Goal: Obtain resource: Download file/media

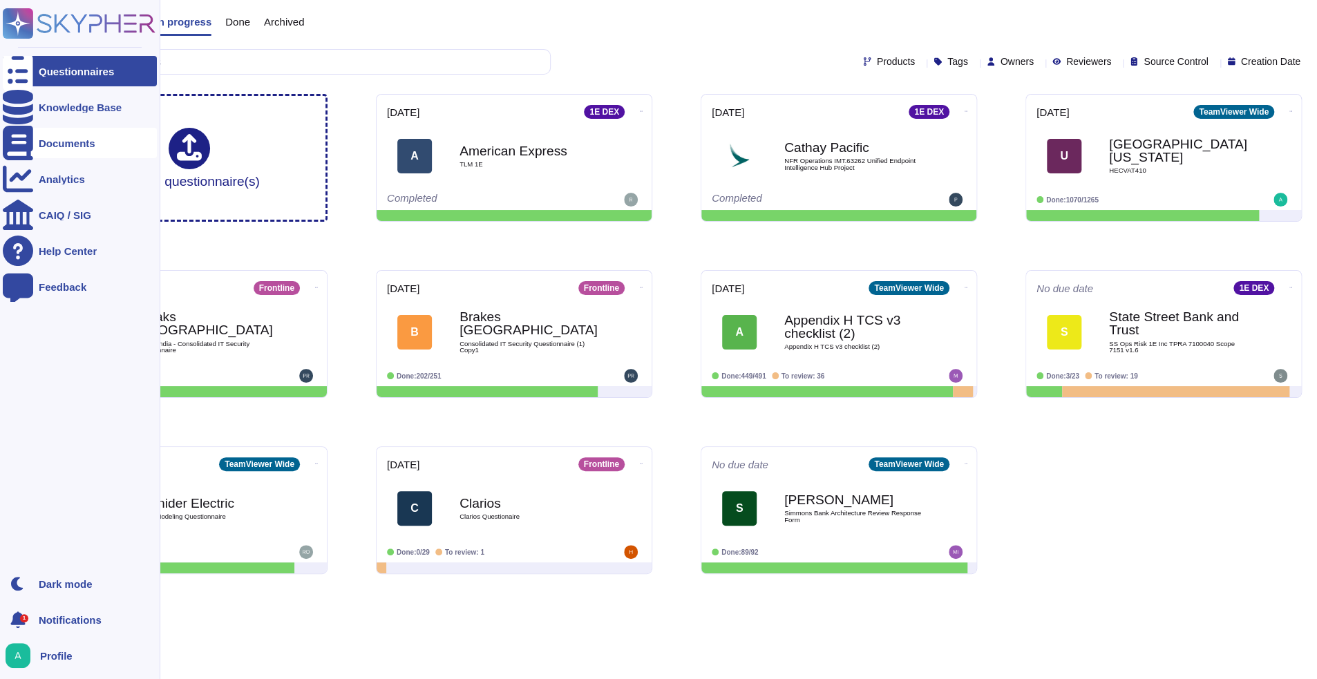
click at [38, 149] on div "Documents" at bounding box center [80, 143] width 154 height 30
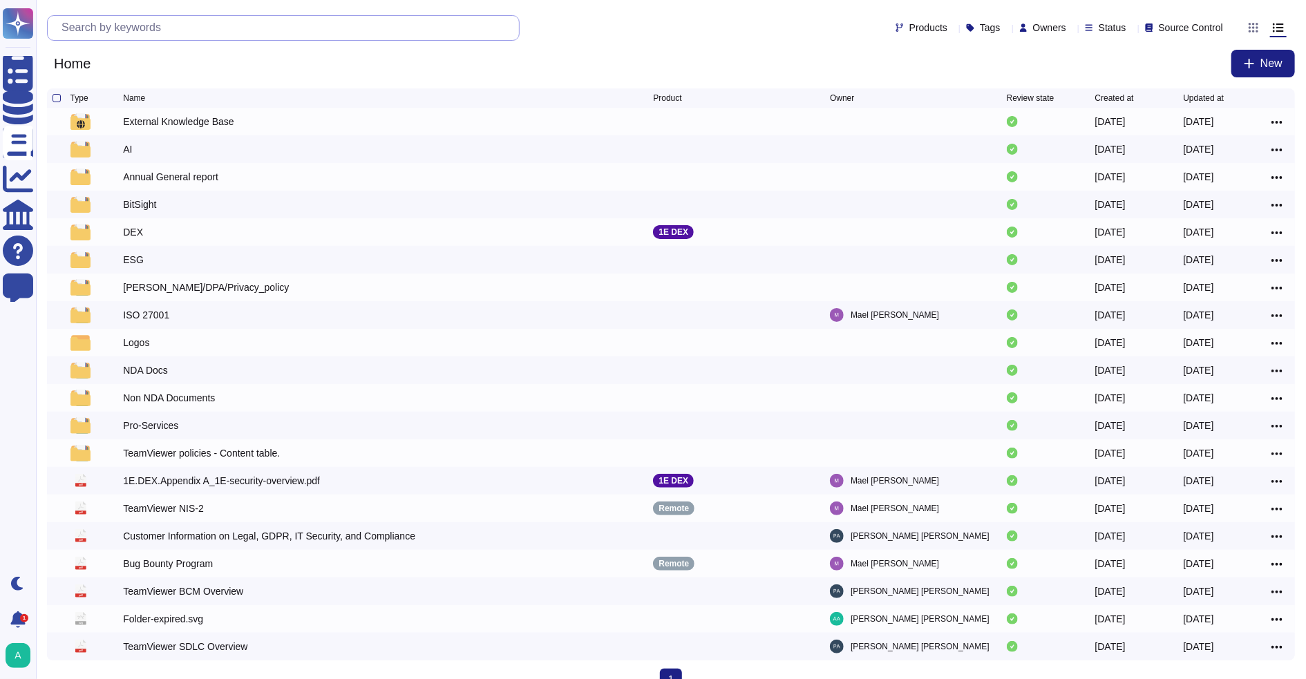
click at [131, 23] on input "text" at bounding box center [287, 28] width 464 height 24
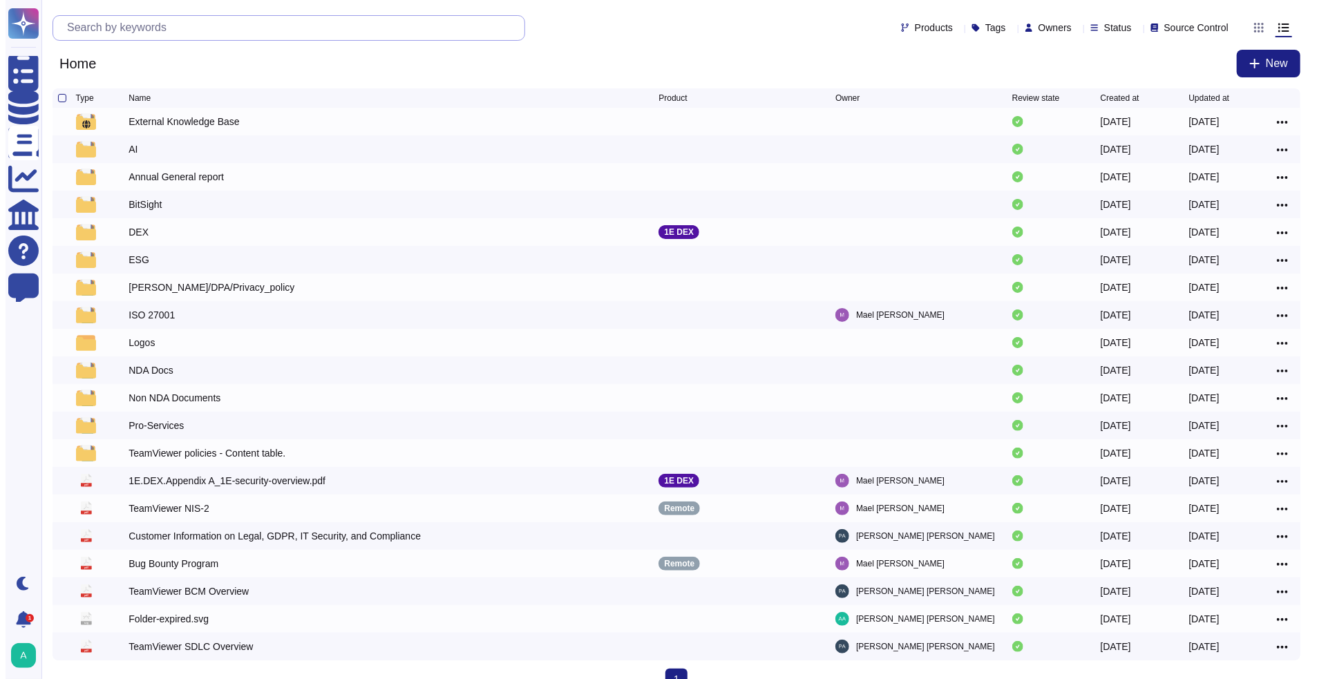
paste input "Vulnerability Assessment and Penetration Testing"
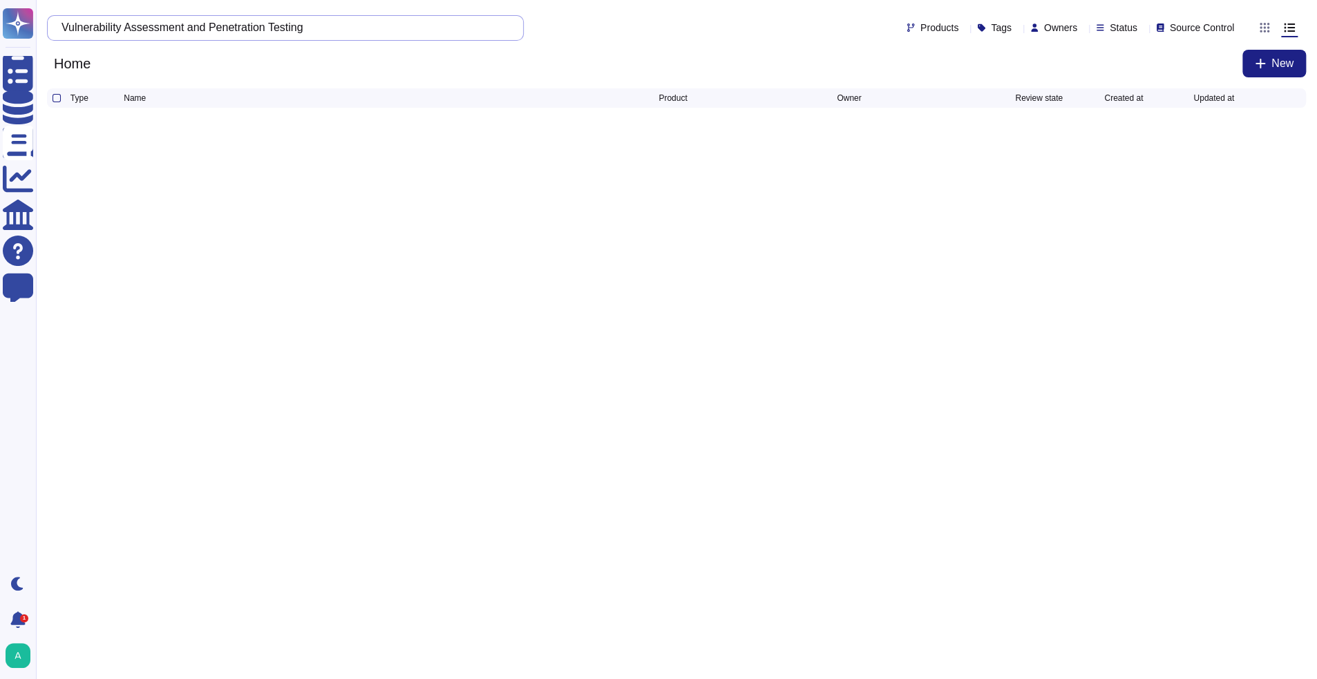
drag, startPoint x: 276, startPoint y: 27, endPoint x: -281, endPoint y: 11, distance: 557.3
click at [0, 11] on html "Questionnaires Knowledge Base Documents Analytics CAIQ / SIG Help Center Feedba…" at bounding box center [658, 63] width 1317 height 127
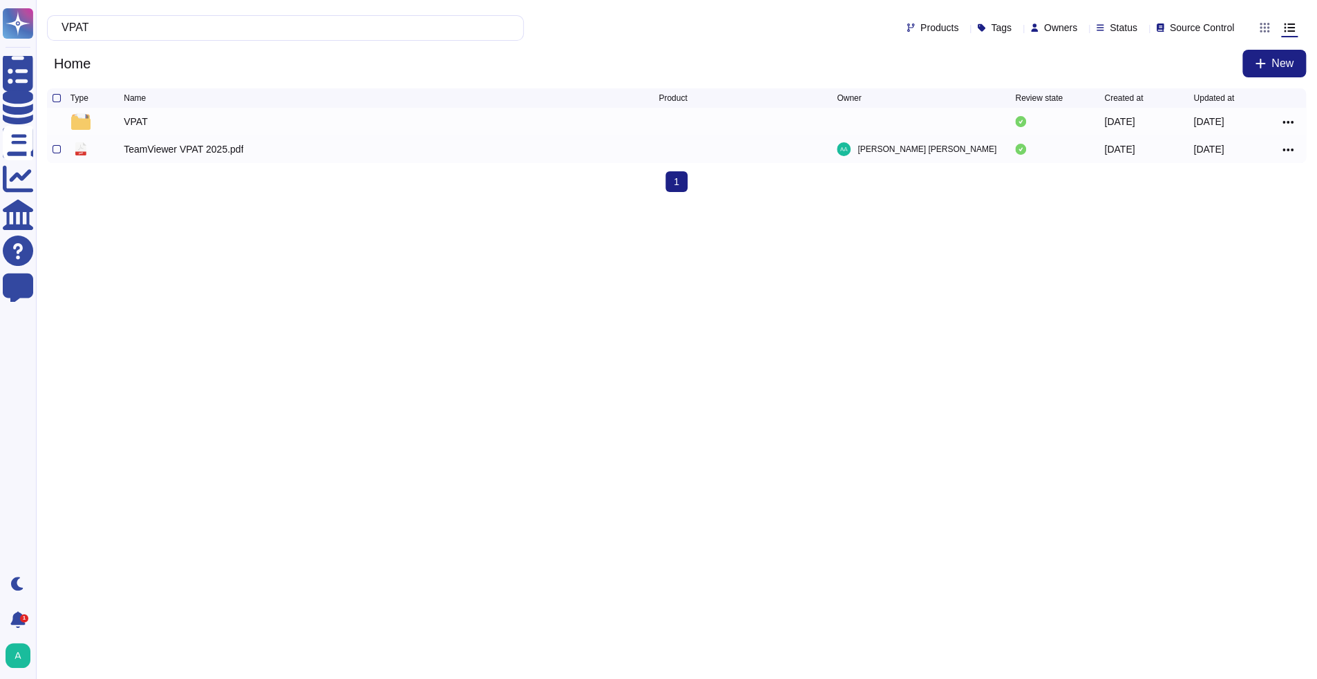
click at [135, 151] on div "TeamViewer VPAT 2025.pdf" at bounding box center [184, 149] width 120 height 14
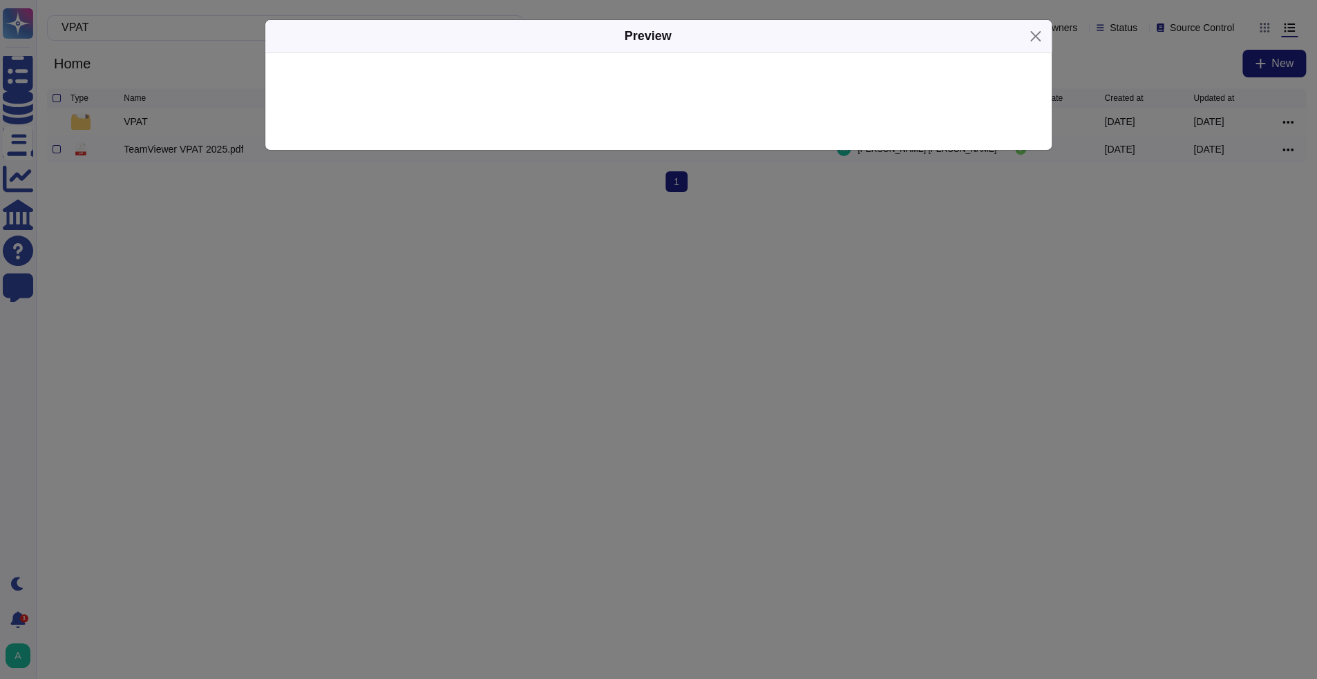
click at [135, 151] on div "Preview" at bounding box center [658, 339] width 1317 height 679
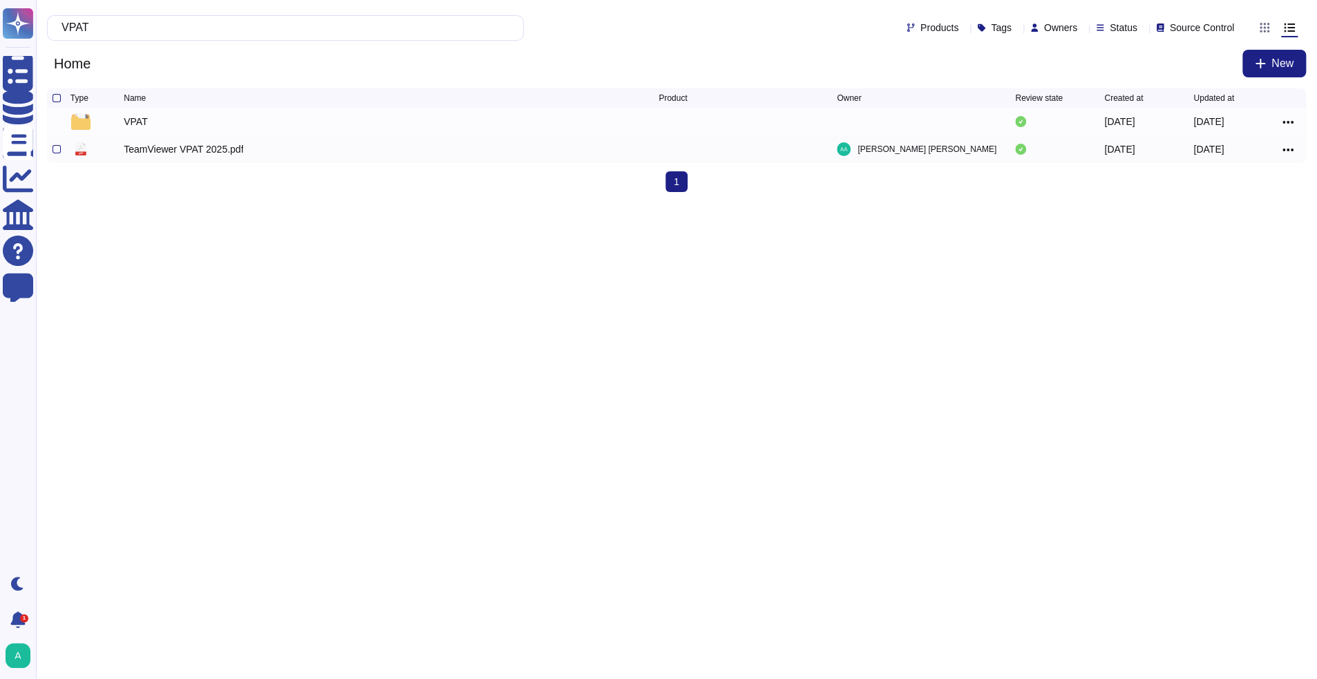
click at [135, 151] on div "TeamViewer VPAT 2025.pdf" at bounding box center [184, 149] width 120 height 14
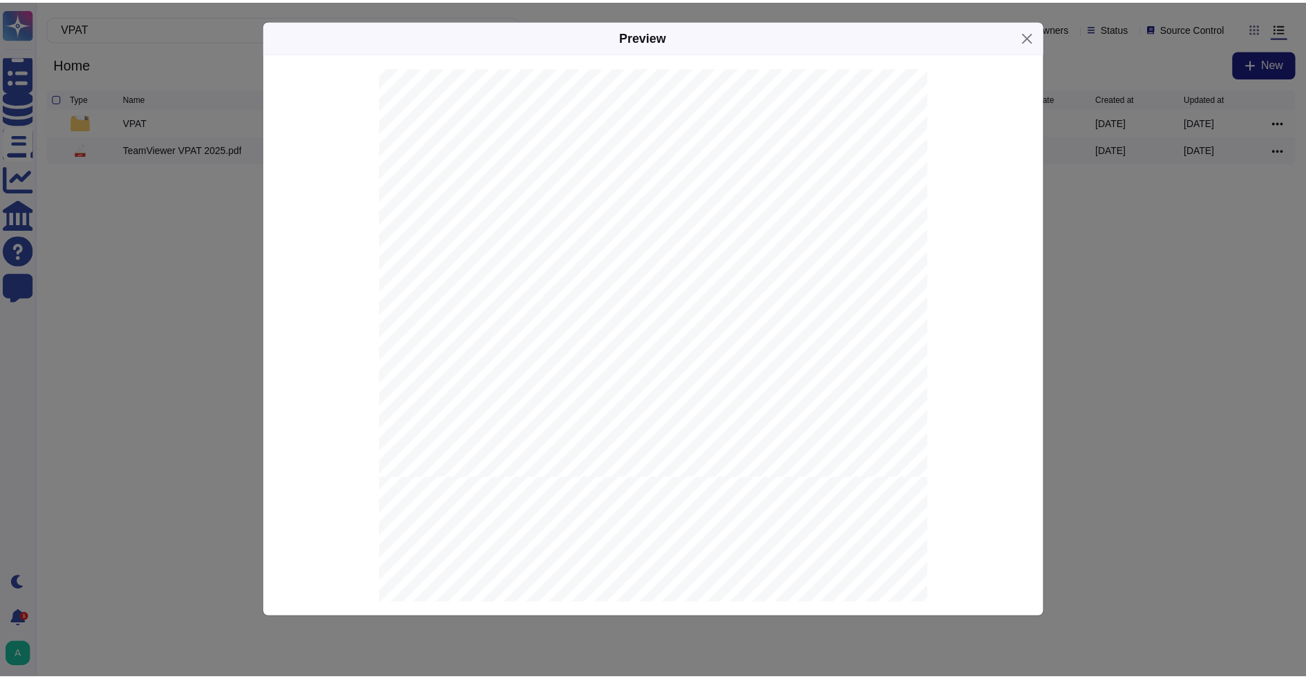
scroll to position [1728, 0]
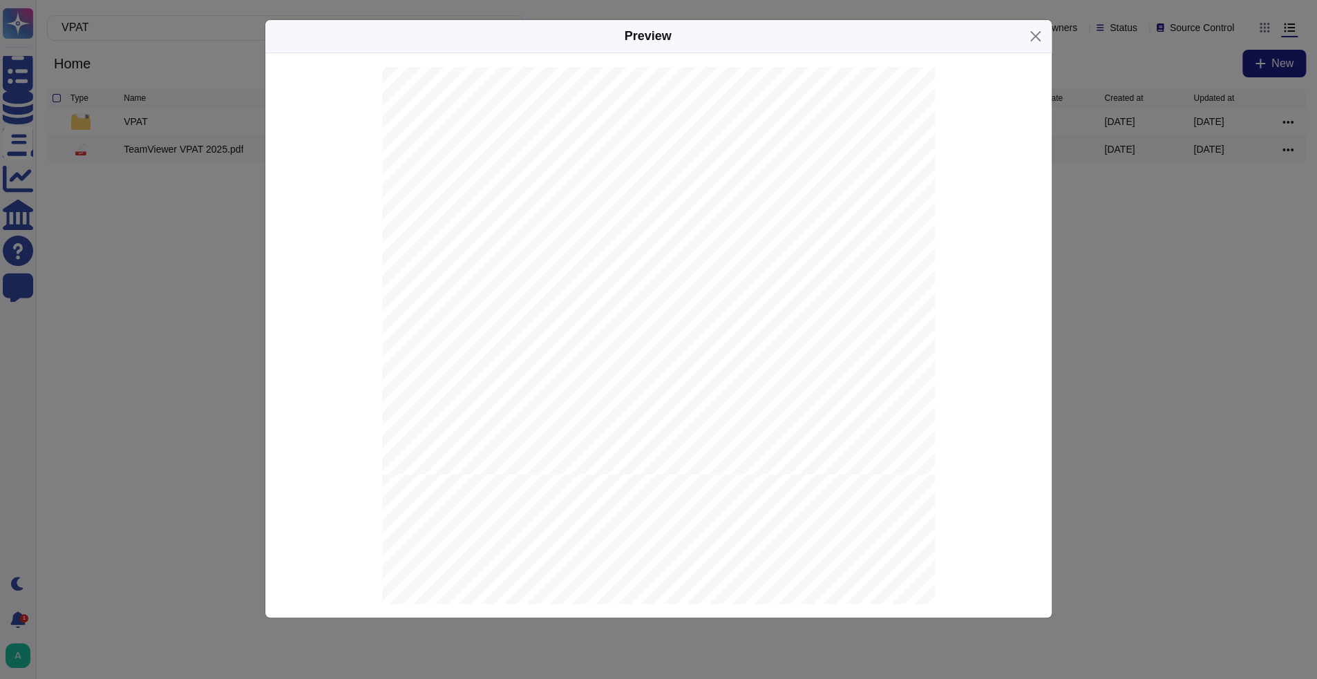
drag, startPoint x: 207, startPoint y: 375, endPoint x: 204, endPoint y: 368, distance: 7.1
click at [205, 371] on div "Preview __________________________________ WCAG Edition (Based on VPAT ® Versio…" at bounding box center [658, 339] width 1317 height 679
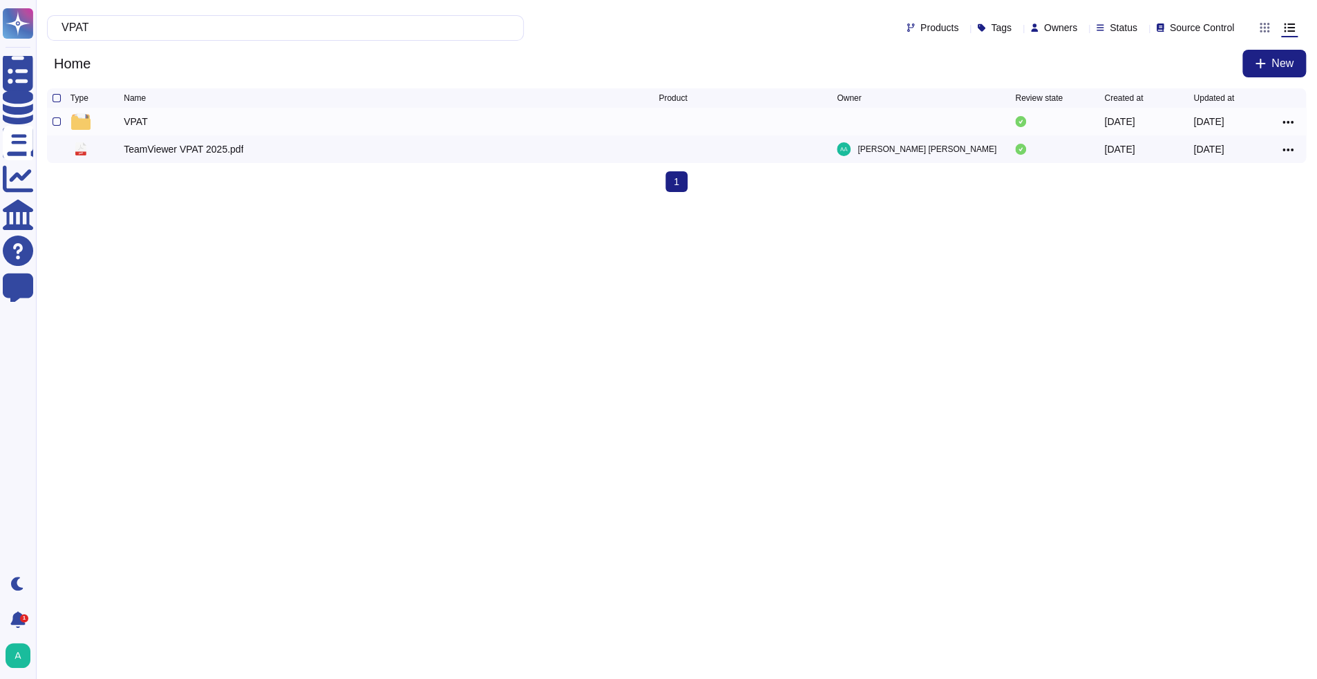
click at [142, 124] on div "VPAT" at bounding box center [136, 122] width 24 height 14
drag, startPoint x: 169, startPoint y: 285, endPoint x: 166, endPoint y: 279, distance: 7.4
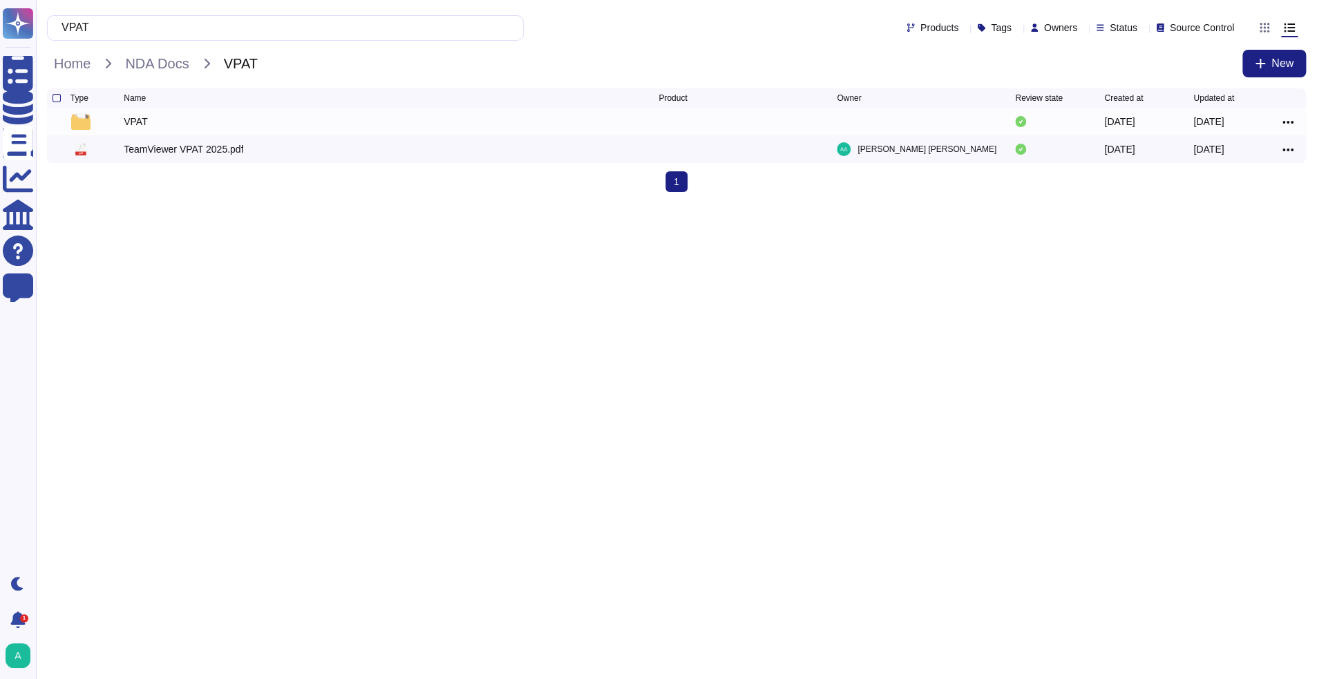
click at [167, 203] on html "Questionnaires Knowledge Base Documents Analytics CAIQ / SIG Help Center Feedba…" at bounding box center [658, 101] width 1317 height 203
click at [81, 128] on img at bounding box center [80, 121] width 19 height 17
click at [1290, 124] on icon at bounding box center [1288, 122] width 11 height 12
click at [1216, 188] on link "Download" at bounding box center [1238, 183] width 109 height 19
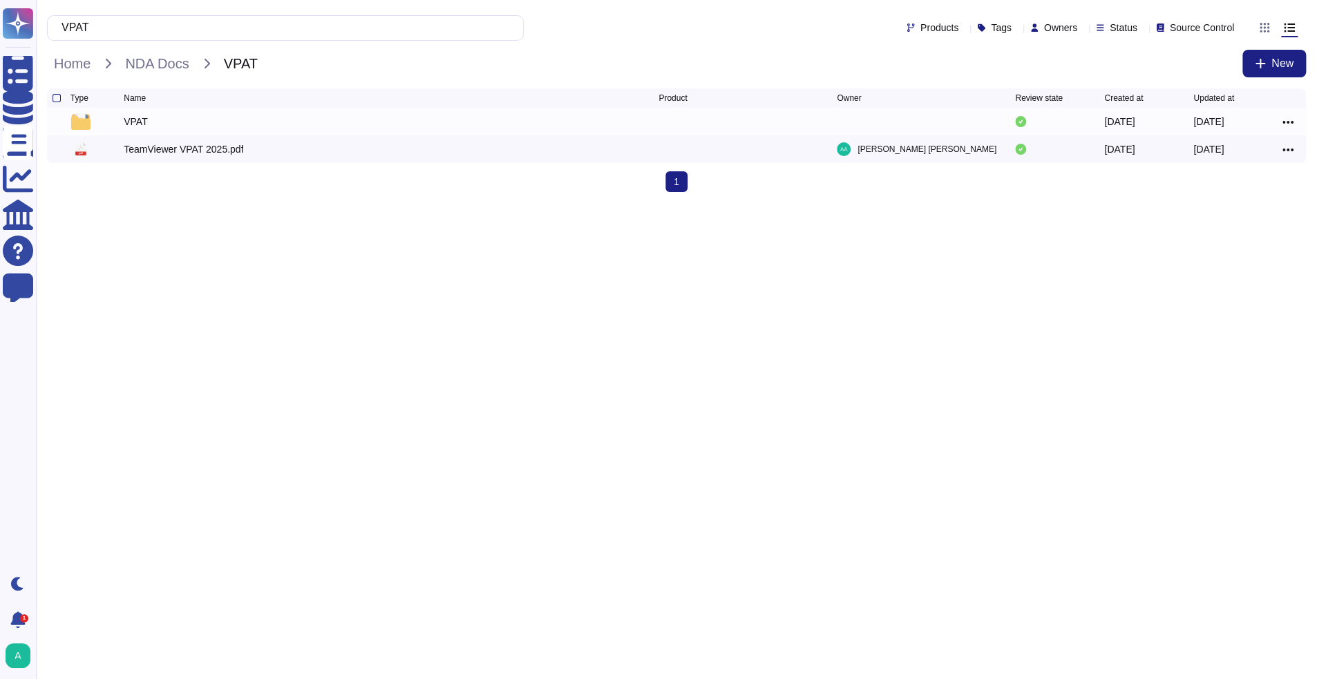
click at [744, 203] on html "Questionnaires Knowledge Base Documents Analytics CAIQ / SIG Help Center Feedba…" at bounding box center [658, 101] width 1317 height 203
drag, startPoint x: 140, startPoint y: 27, endPoint x: -11, endPoint y: 36, distance: 150.9
click at [0, 36] on html "Questionnaires Knowledge Base Documents Analytics CAIQ / SIG Help Center Feedba…" at bounding box center [658, 101] width 1317 height 203
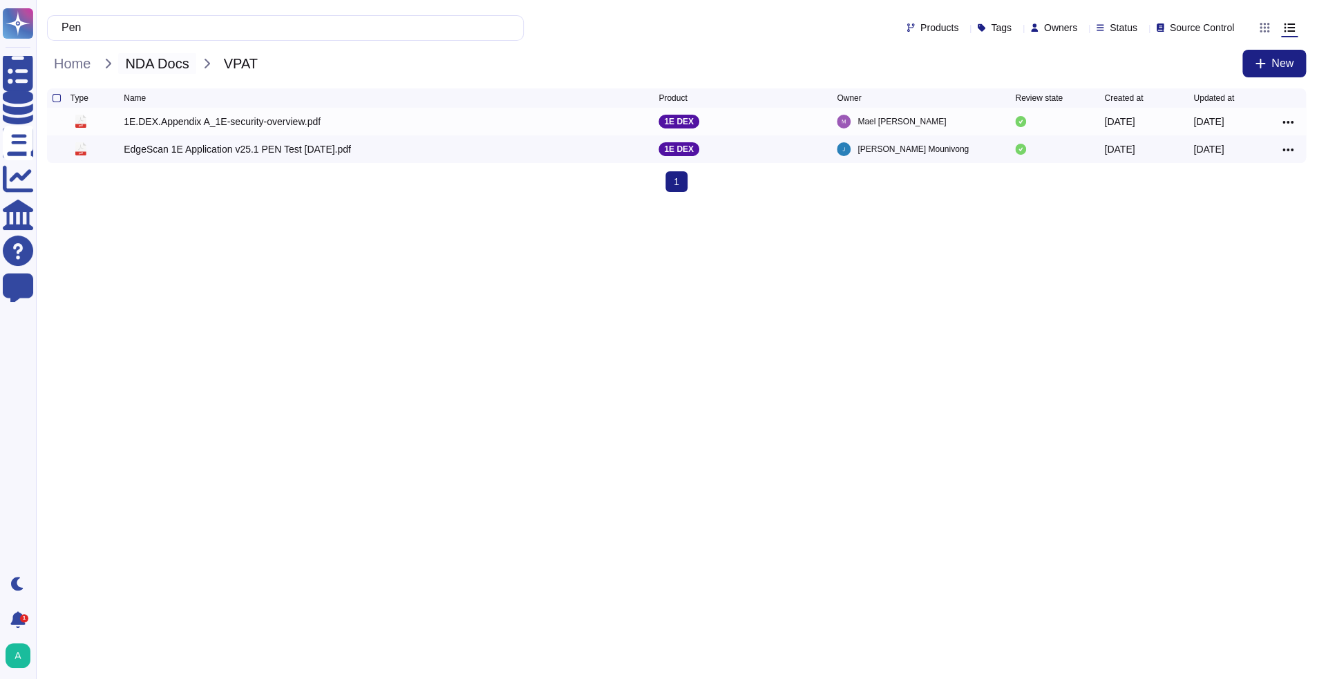
click at [143, 64] on span "NDA Docs" at bounding box center [156, 63] width 77 height 21
click at [83, 66] on span "Home" at bounding box center [72, 63] width 50 height 21
click at [124, 28] on input "Pen" at bounding box center [282, 28] width 455 height 24
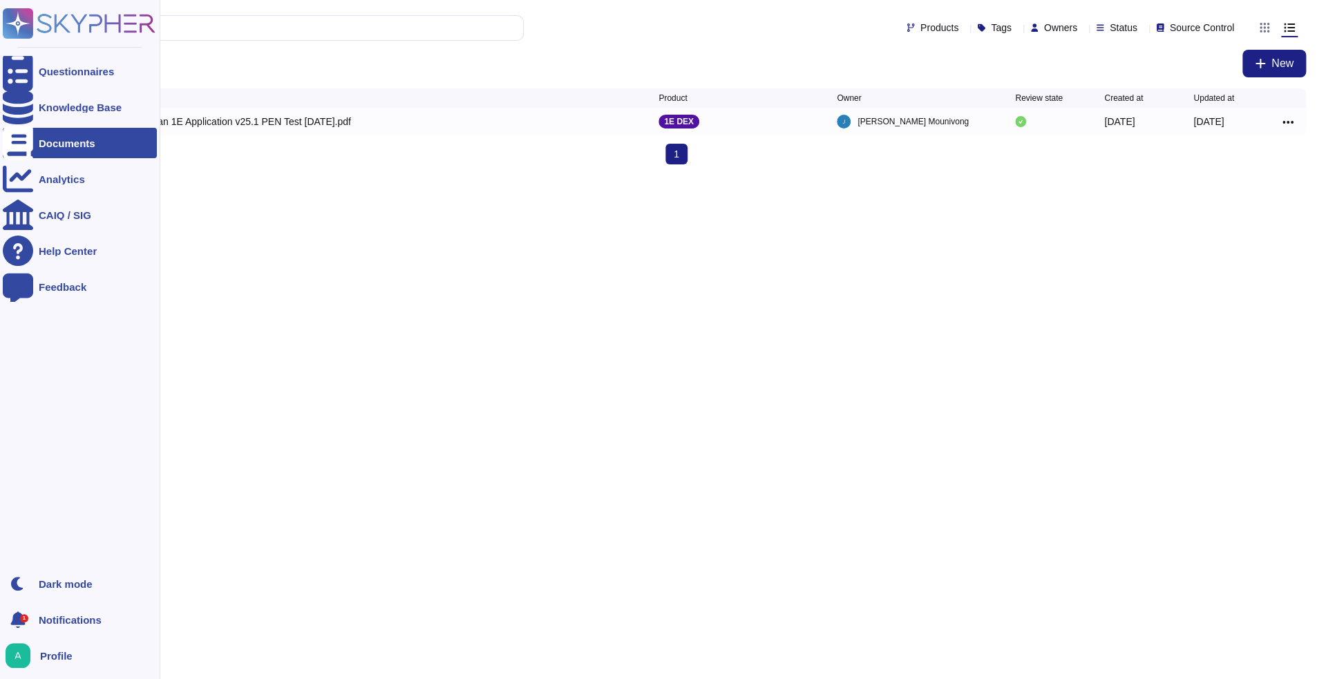
type input "Pen test"
click at [17, 146] on icon at bounding box center [18, 143] width 30 height 35
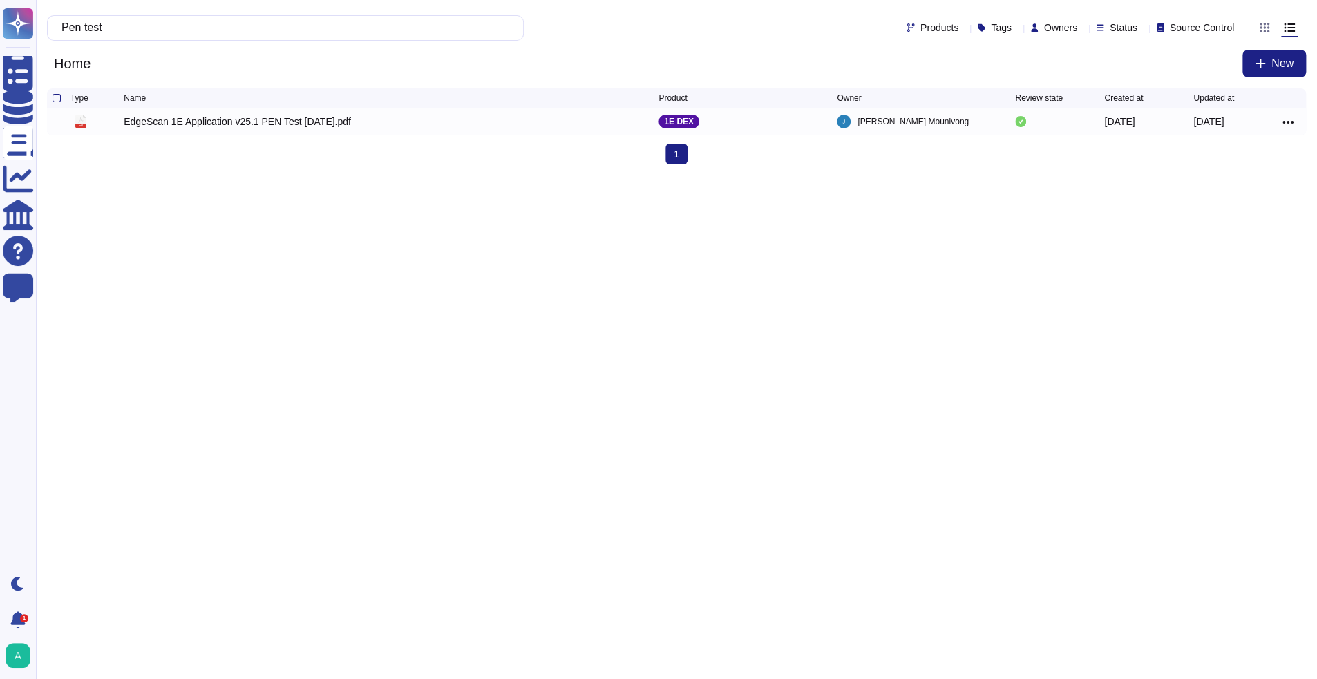
click at [534, 176] on html "Questionnaires Knowledge Base Documents Analytics CAIQ / SIG Help Center Feedba…" at bounding box center [658, 88] width 1317 height 176
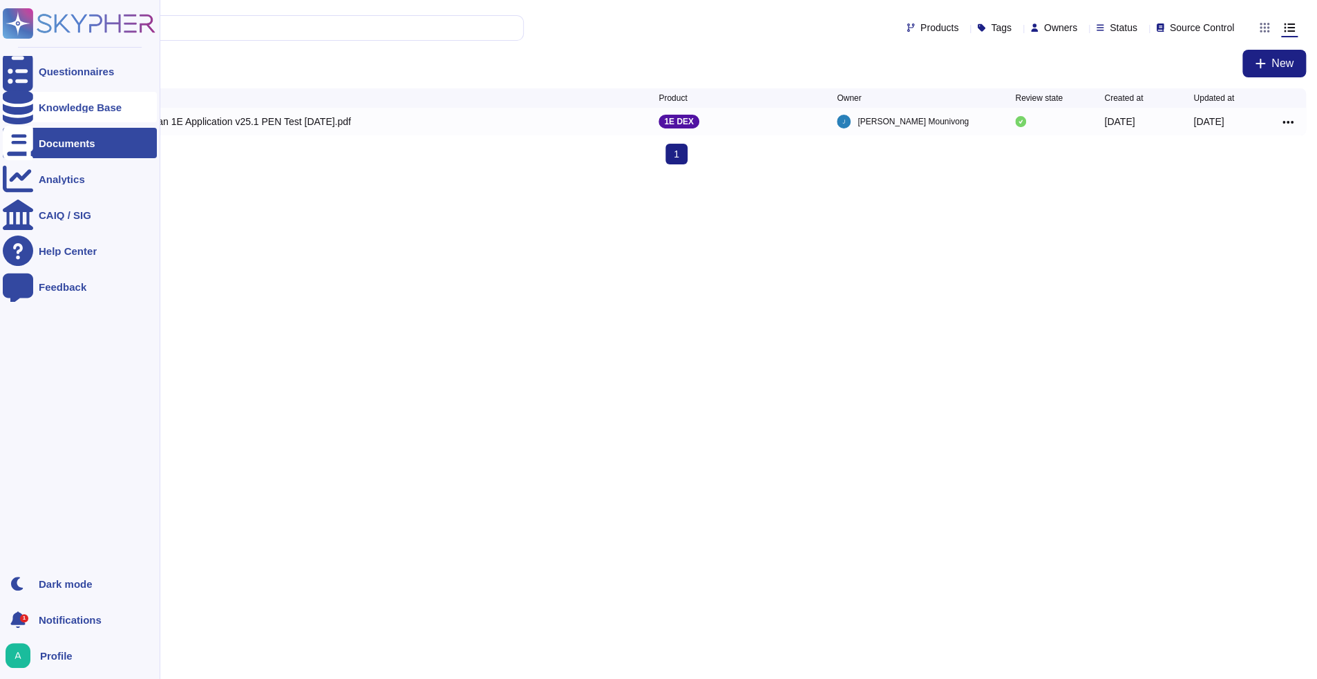
click at [19, 104] on icon at bounding box center [18, 107] width 30 height 35
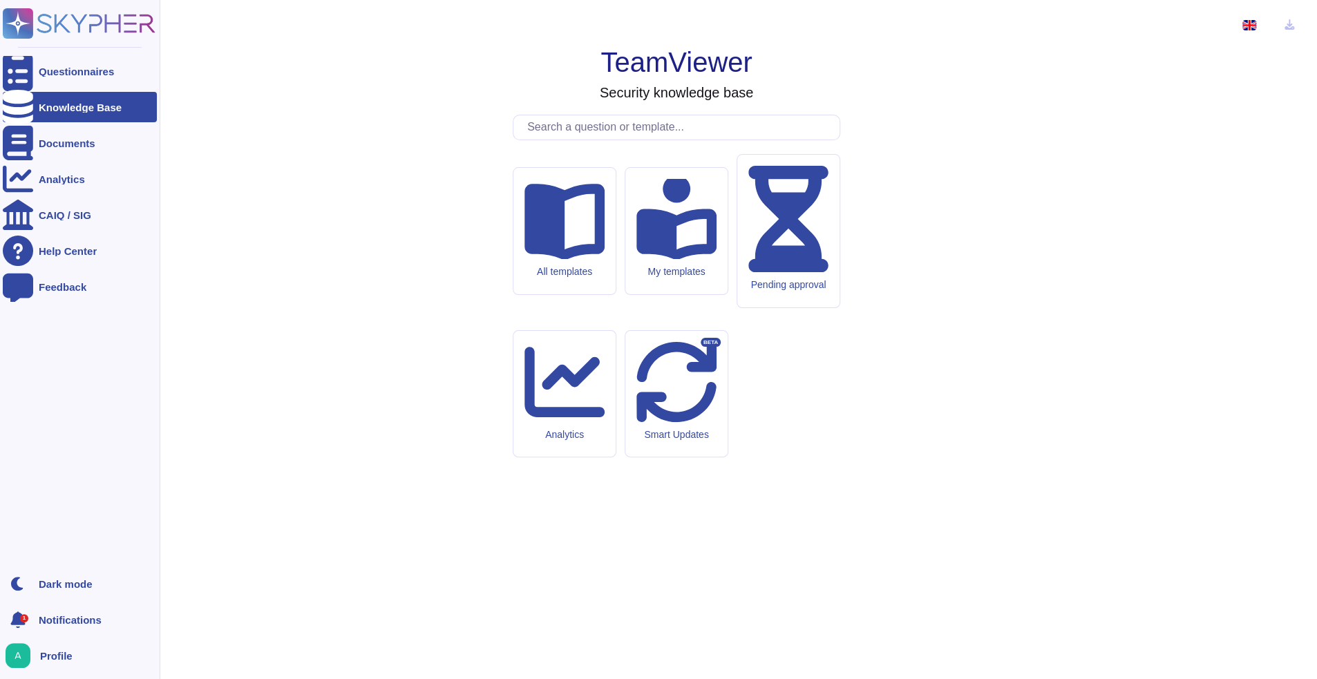
click at [18, 162] on ul "Questionnaires Knowledge Base Documents Analytics CAIQ / SIG Help Center Feedba…" at bounding box center [80, 308] width 154 height 505
click at [31, 154] on div at bounding box center [18, 143] width 30 height 30
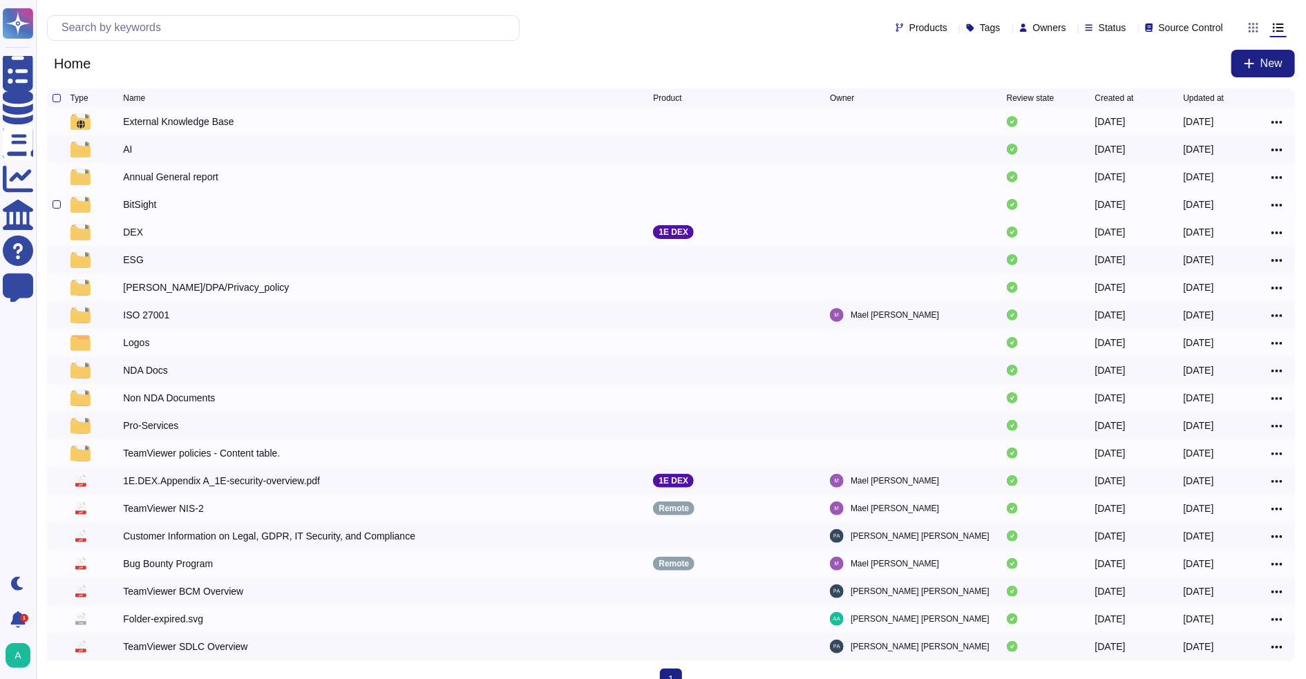
click at [133, 210] on div "BitSight" at bounding box center [139, 205] width 33 height 14
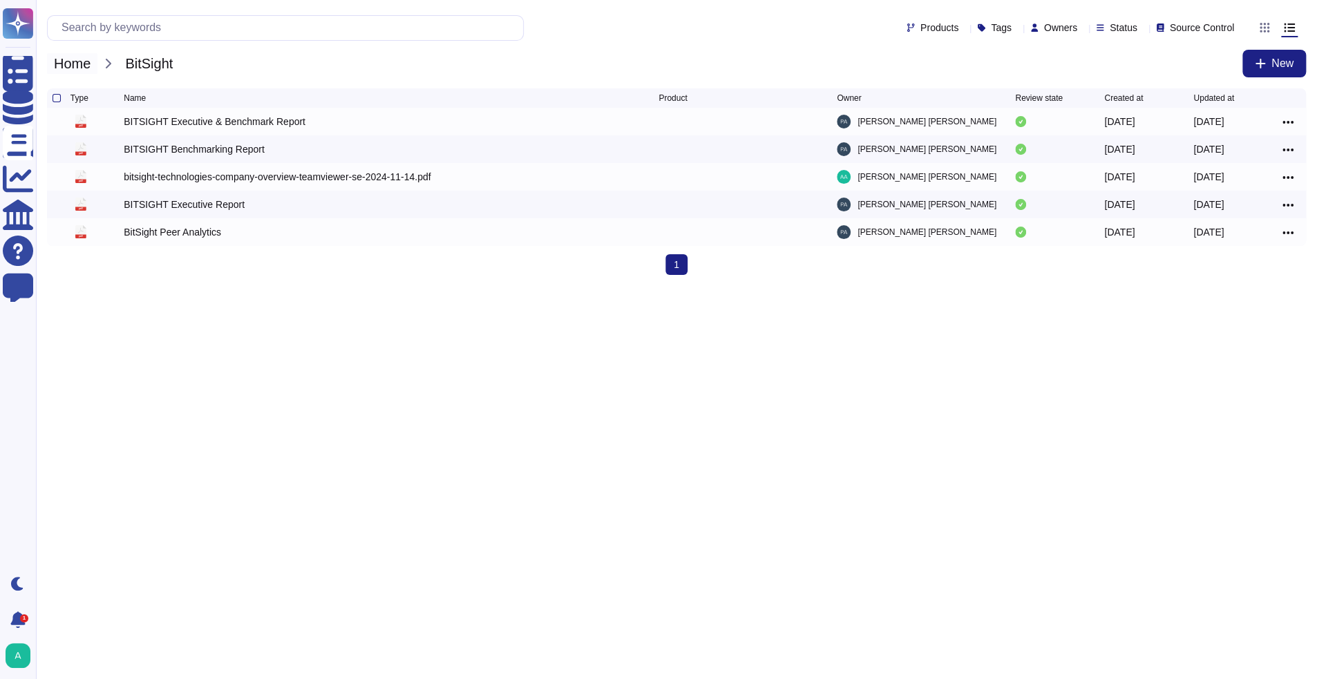
click at [60, 66] on span "Home" at bounding box center [72, 63] width 50 height 21
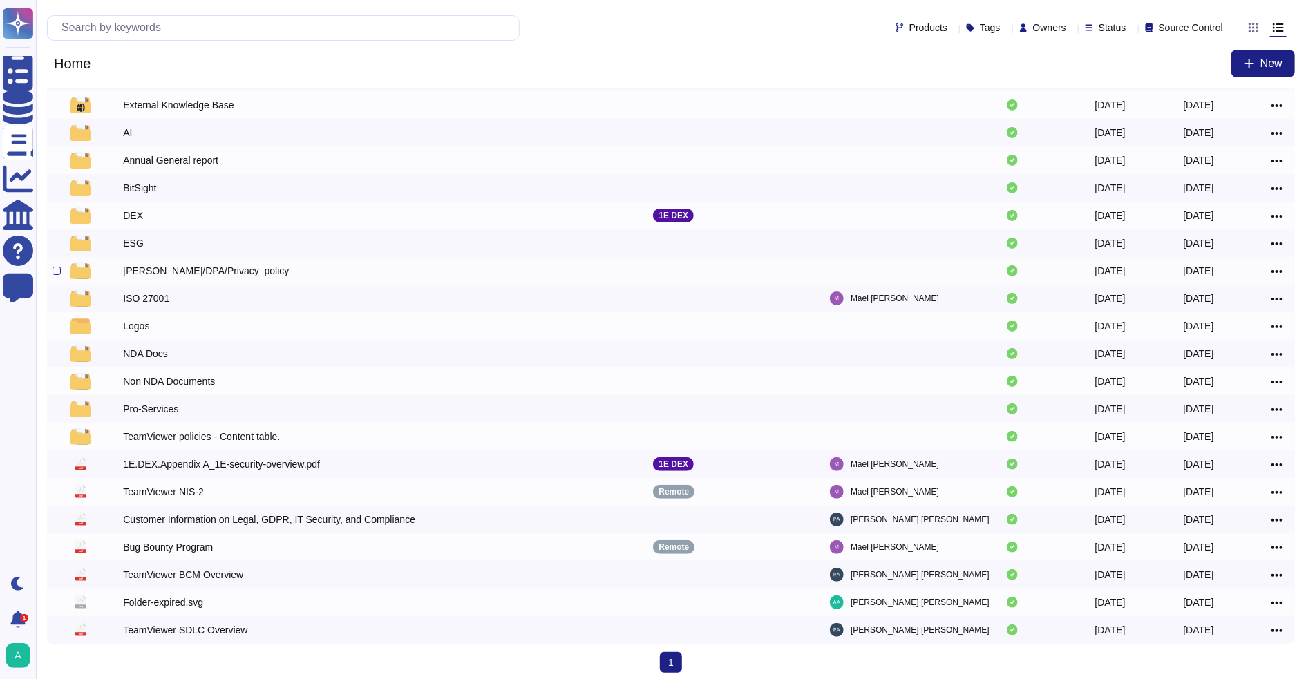
scroll to position [28, 0]
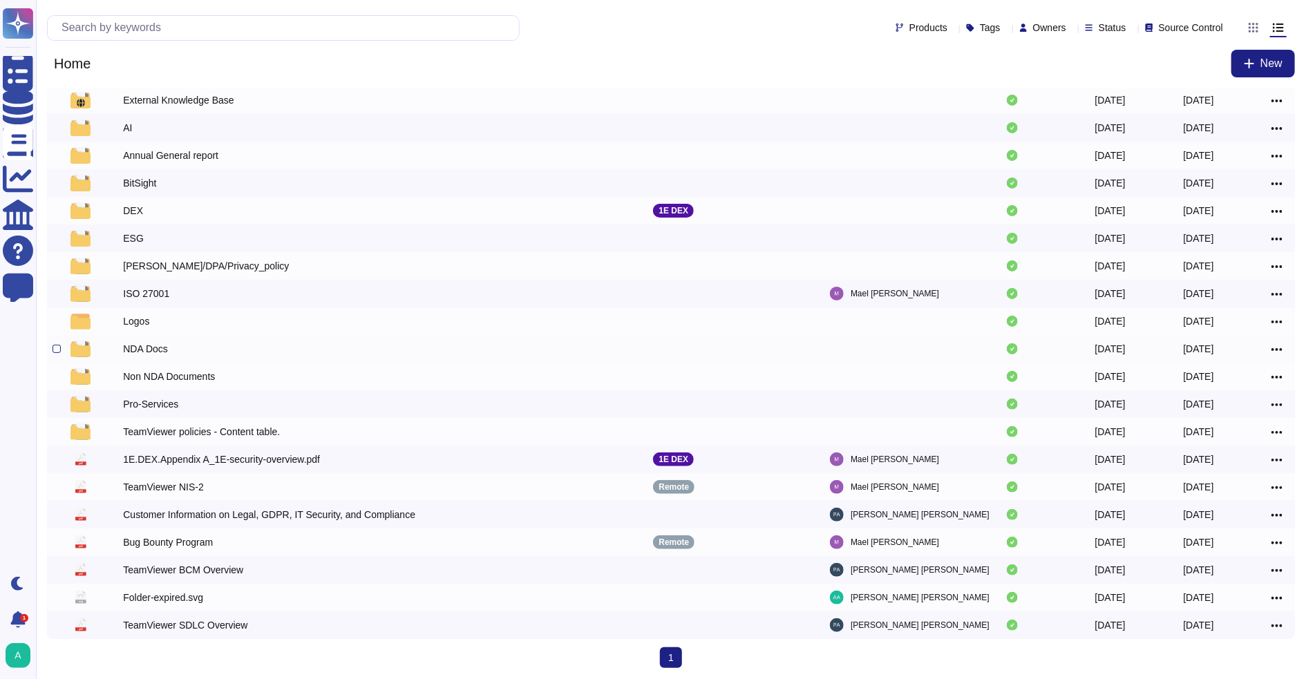
click at [160, 345] on div "NDA Docs" at bounding box center [145, 349] width 45 height 14
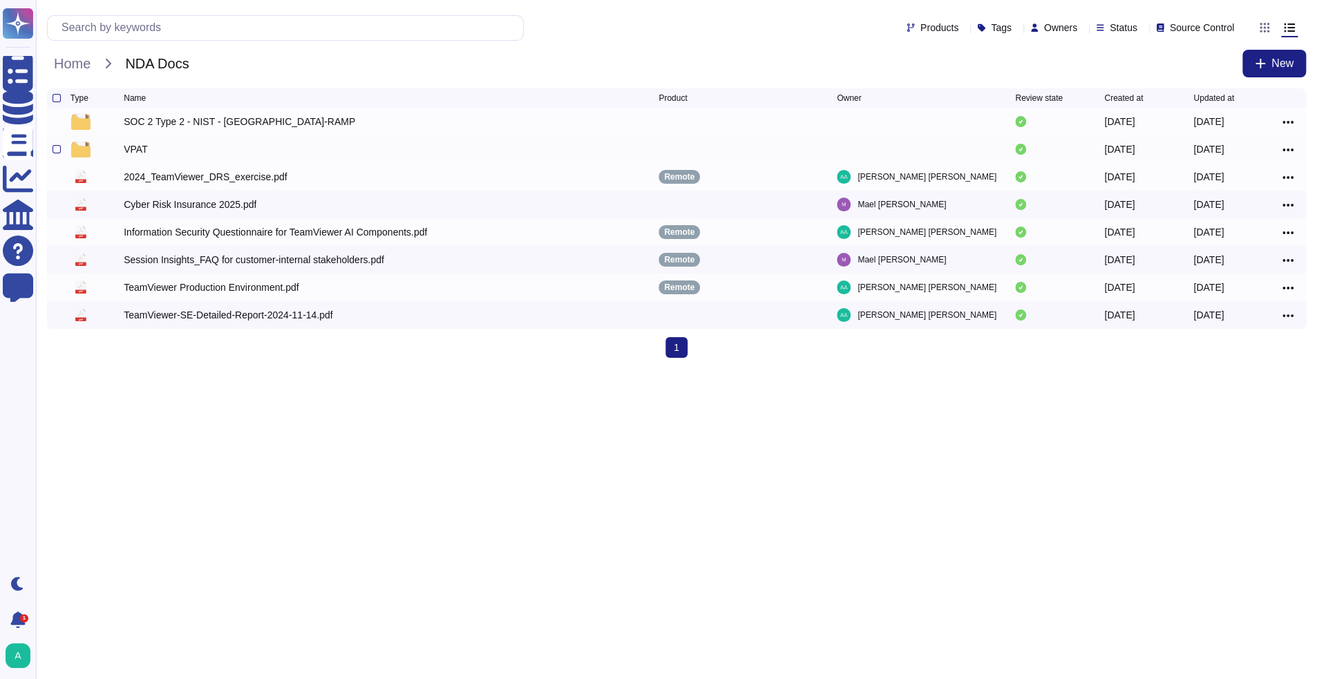
click at [138, 156] on div "VPAT" at bounding box center [136, 149] width 24 height 14
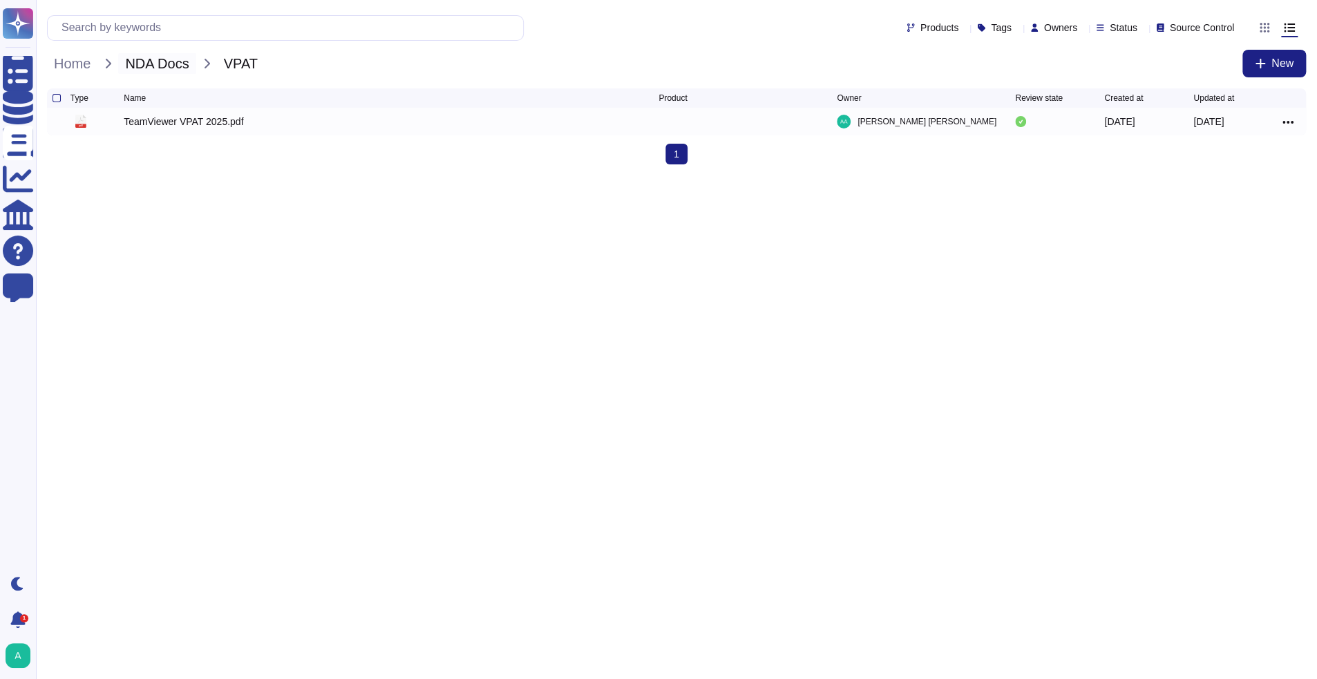
click at [187, 64] on span "NDA Docs" at bounding box center [156, 63] width 77 height 21
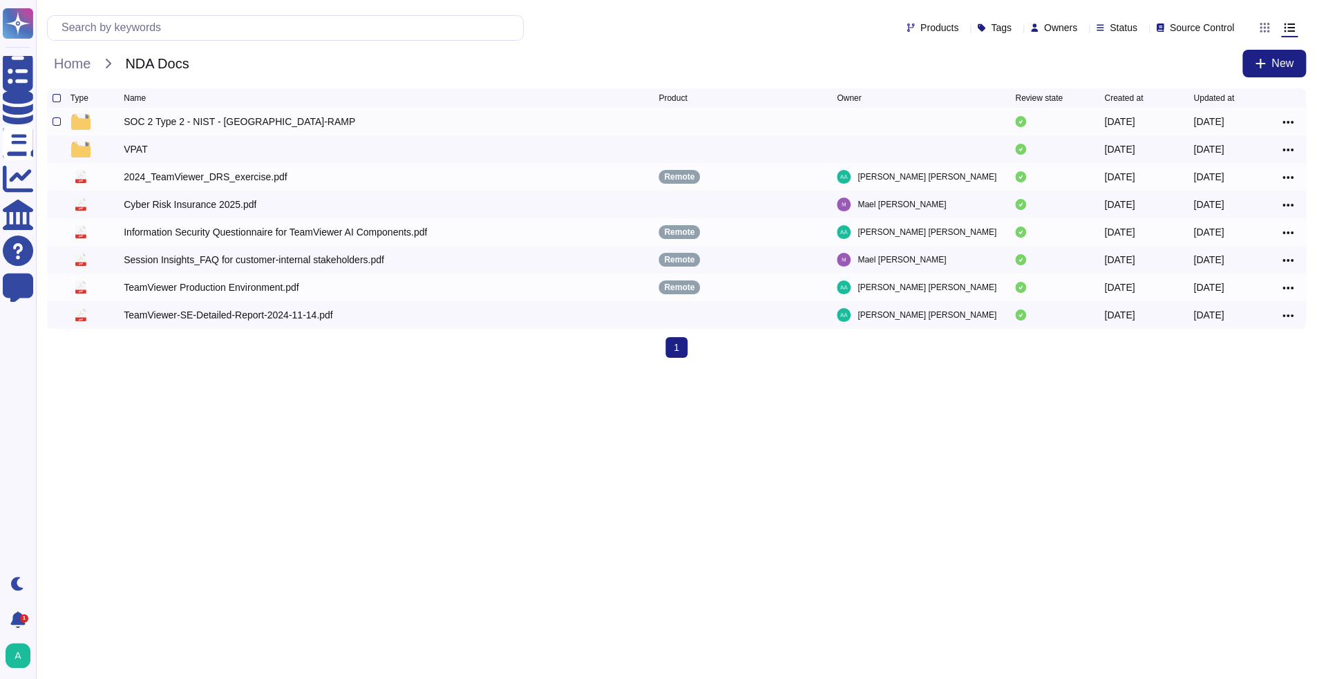
click at [212, 129] on div "SOC 2 Type 2 - NIST - [GEOGRAPHIC_DATA]-RAMP" at bounding box center [240, 122] width 232 height 14
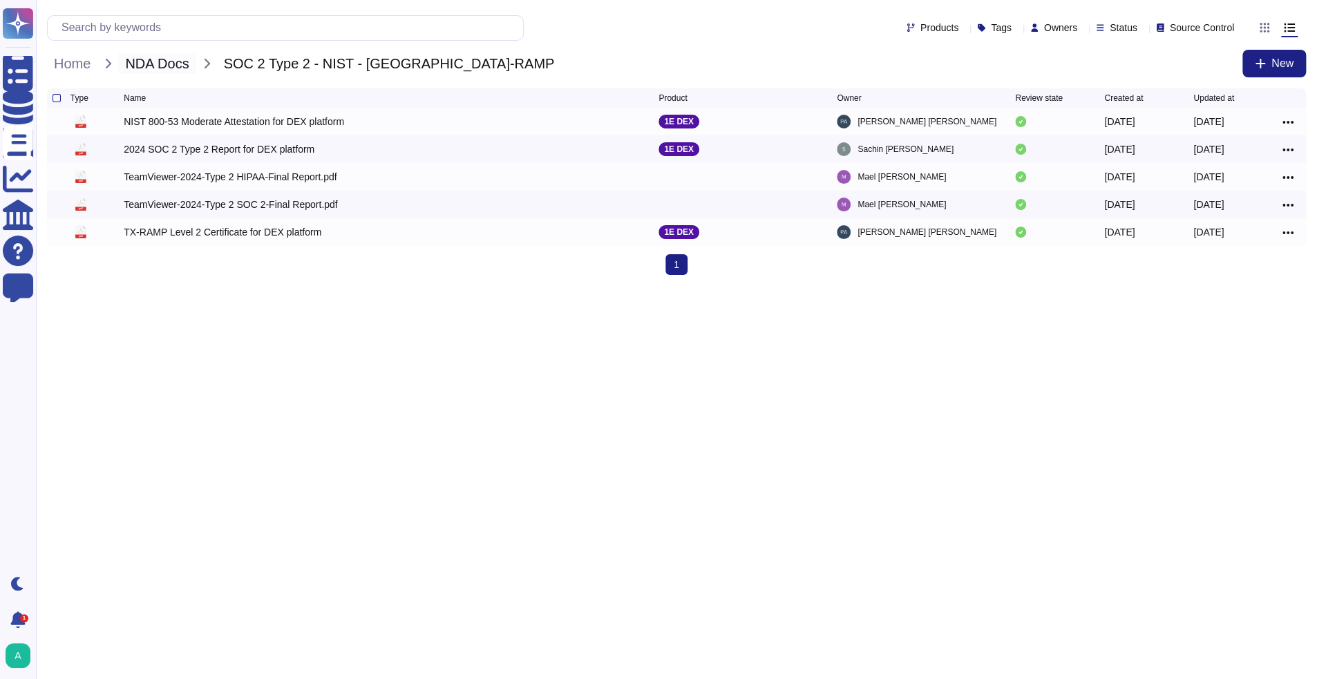
click at [164, 65] on span "NDA Docs" at bounding box center [156, 63] width 77 height 21
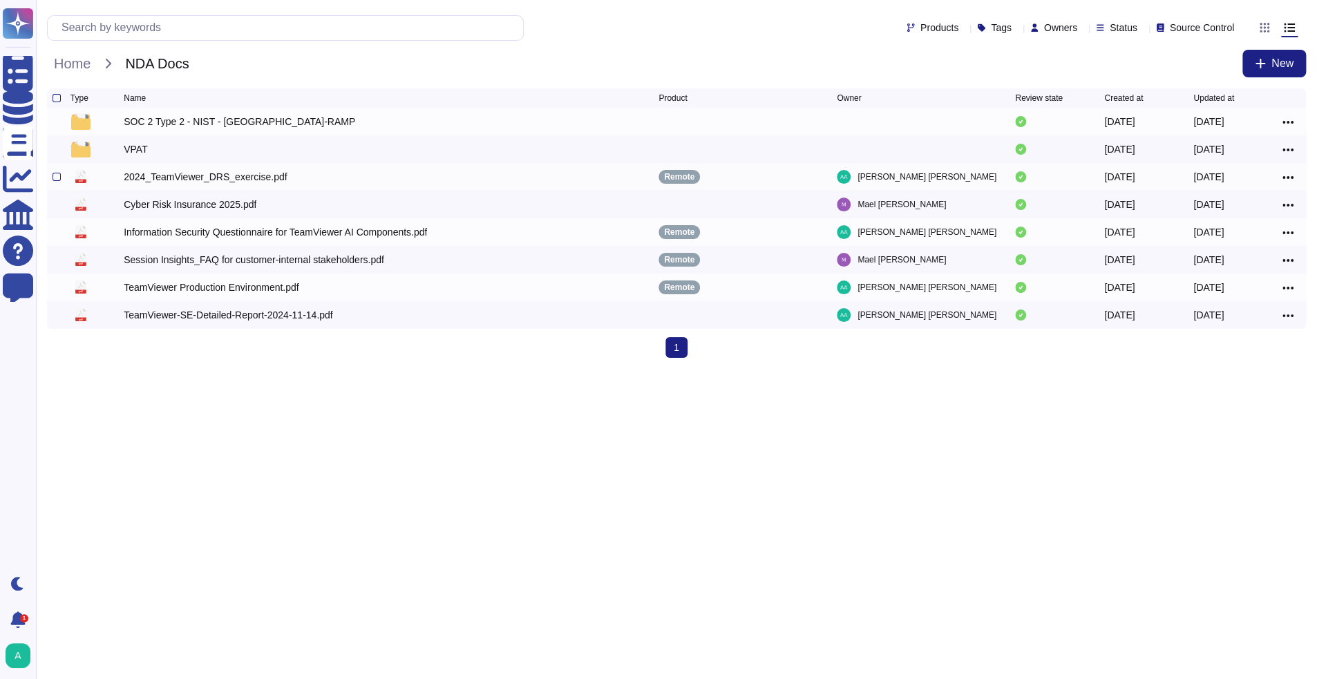
click at [191, 185] on div "2024_TeamViewer_DRS_exercise.pdf" at bounding box center [391, 177] width 535 height 17
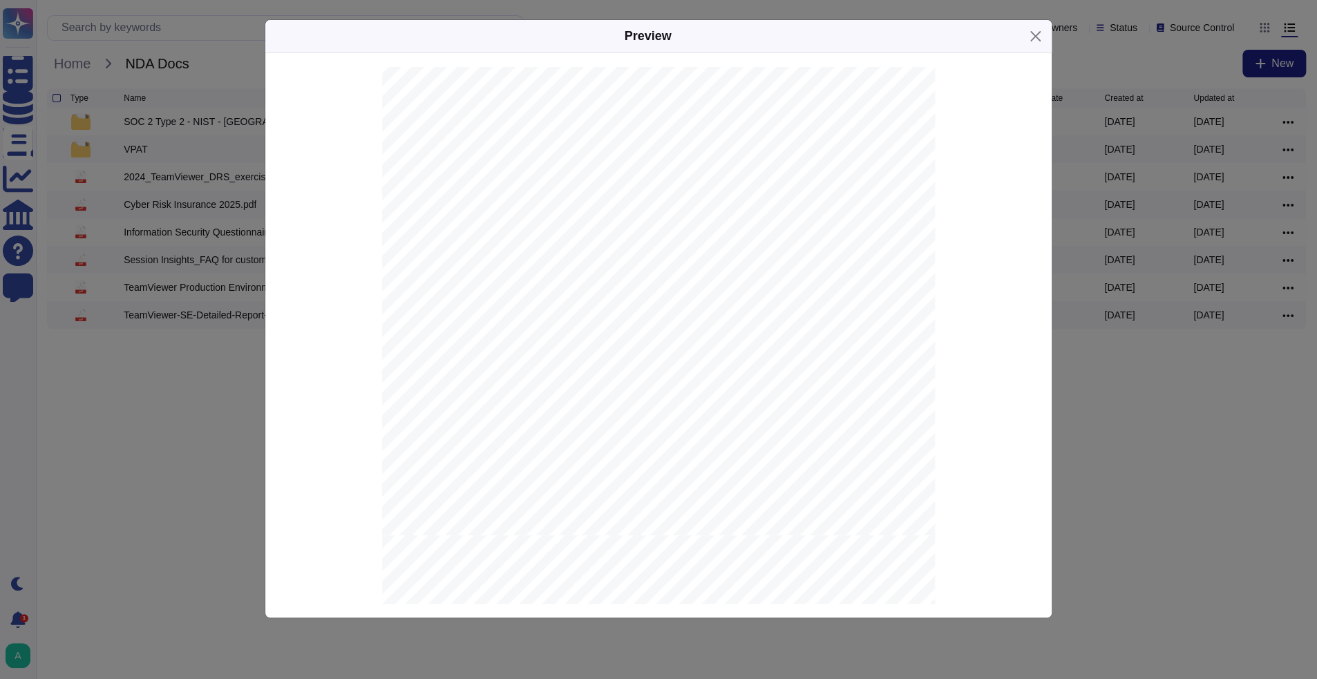
scroll to position [3334, 0]
click at [157, 425] on div "Preview • •" at bounding box center [658, 339] width 1317 height 679
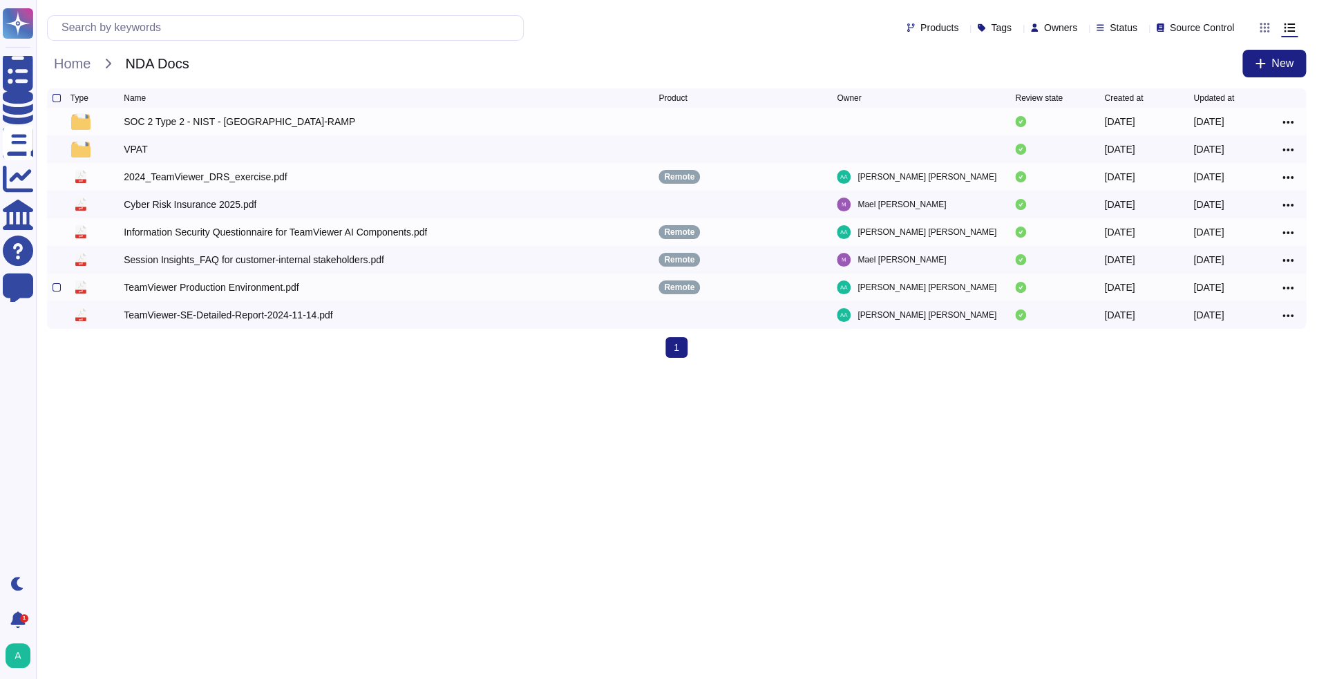
click at [140, 294] on div "TeamViewer Production Environment.pdf" at bounding box center [211, 288] width 175 height 14
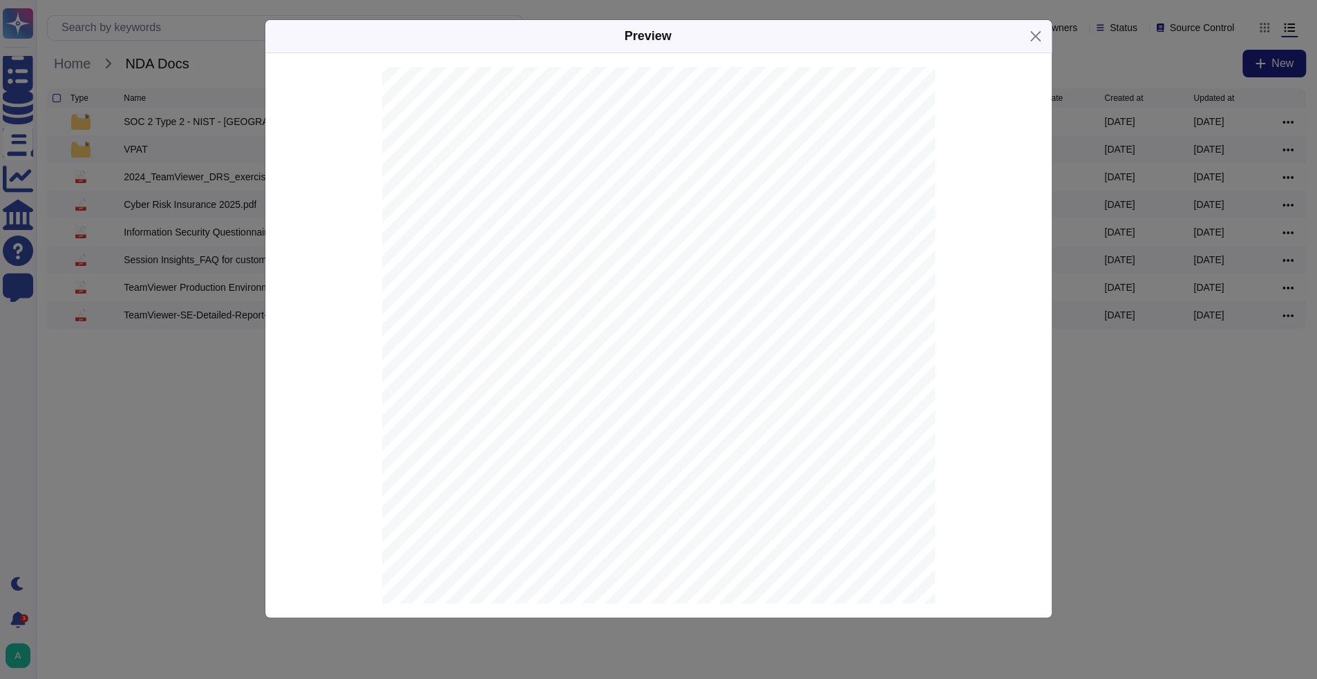
scroll to position [255, 0]
click at [149, 441] on div "Preview This document and the information in it are provided in confidence and …" at bounding box center [658, 339] width 1317 height 679
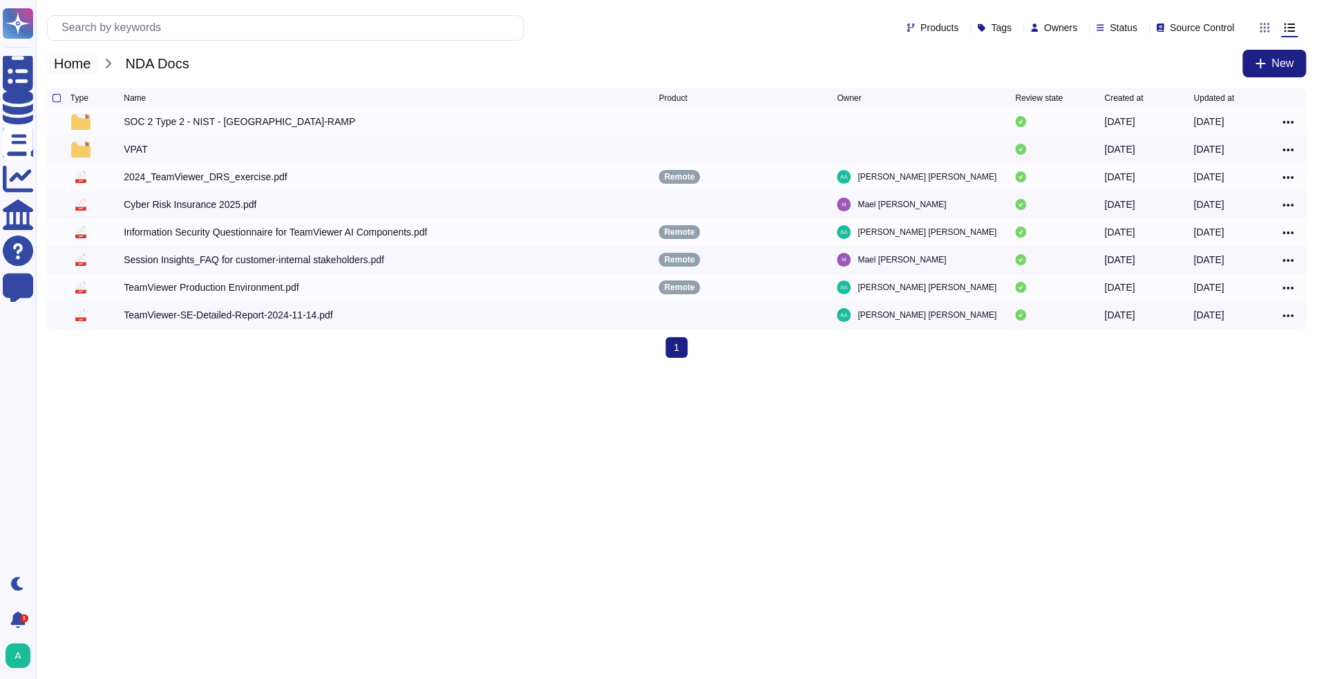
click at [78, 66] on span "Home" at bounding box center [72, 63] width 50 height 21
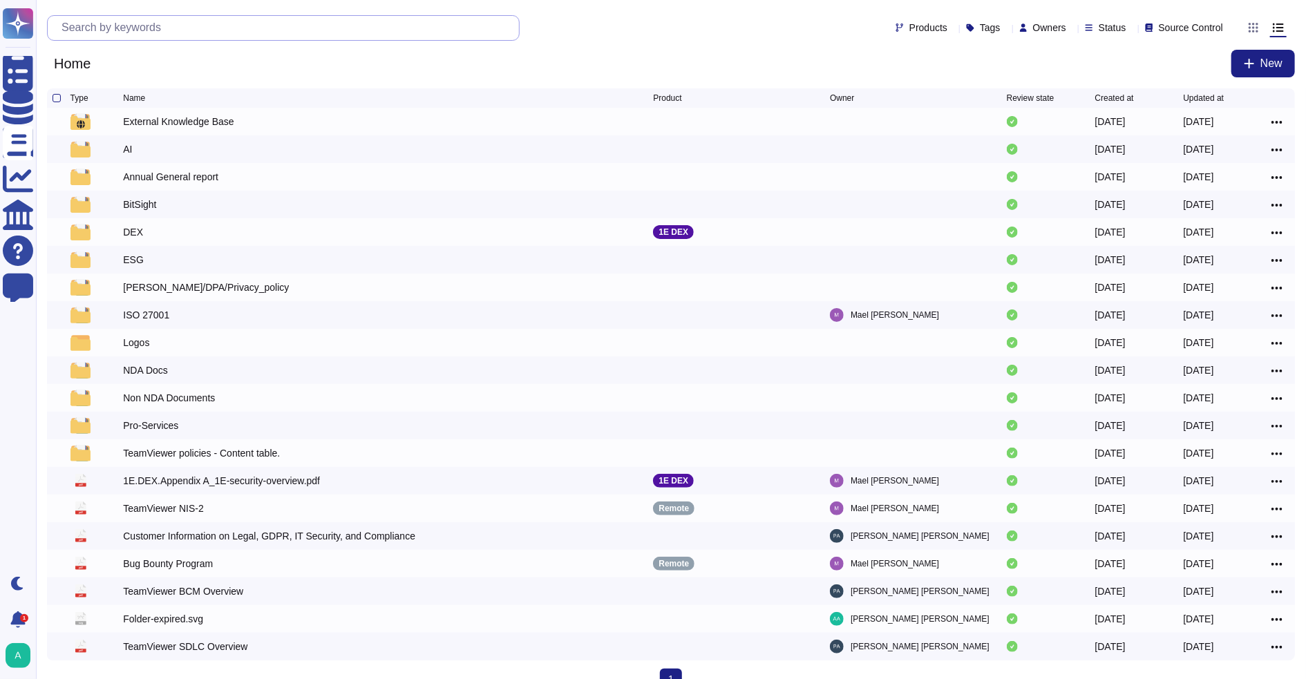
click at [194, 28] on input "text" at bounding box center [287, 28] width 464 height 24
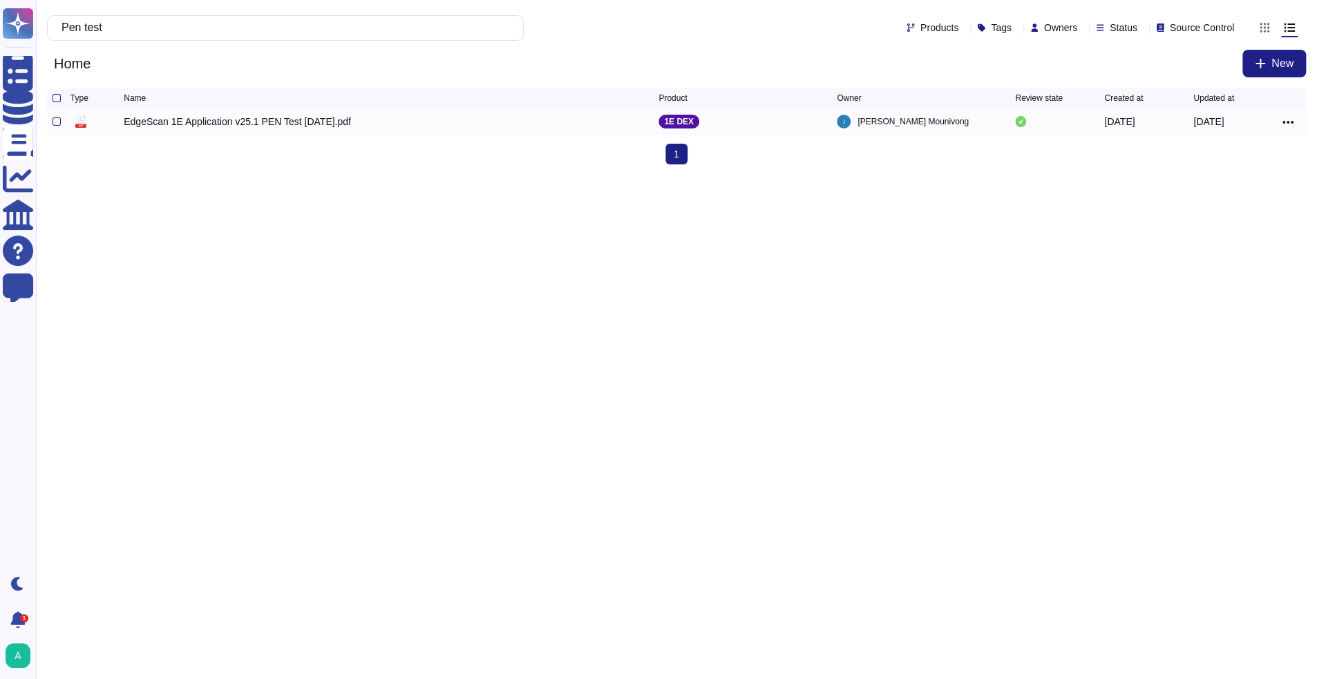
click at [270, 124] on div "EdgeScan 1E Application v25.1 PEN Test Jan 25.pdf" at bounding box center [237, 122] width 227 height 14
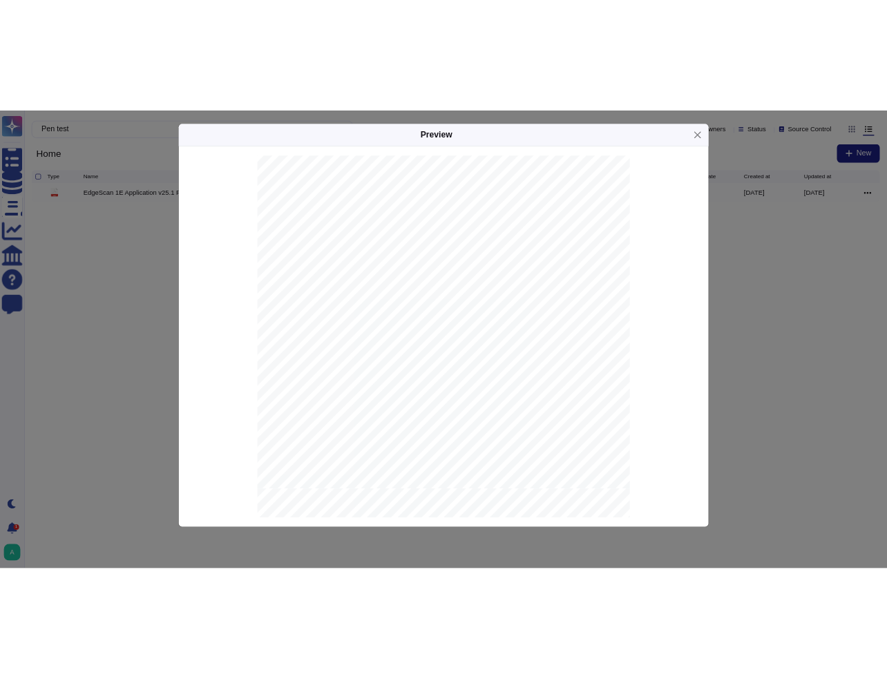
scroll to position [11403, 0]
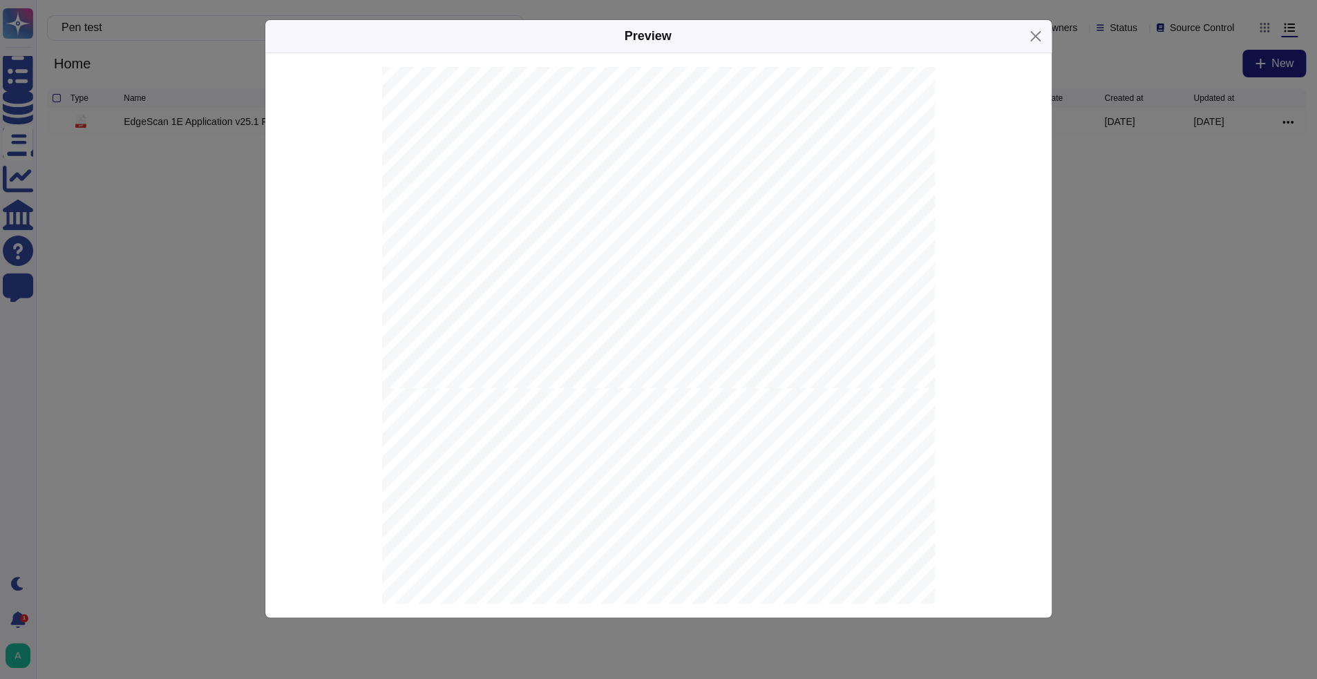
click at [199, 397] on div "Preview Fullstack Technical Security Assessment & Penetration Testing Report Da…" at bounding box center [658, 339] width 1317 height 679
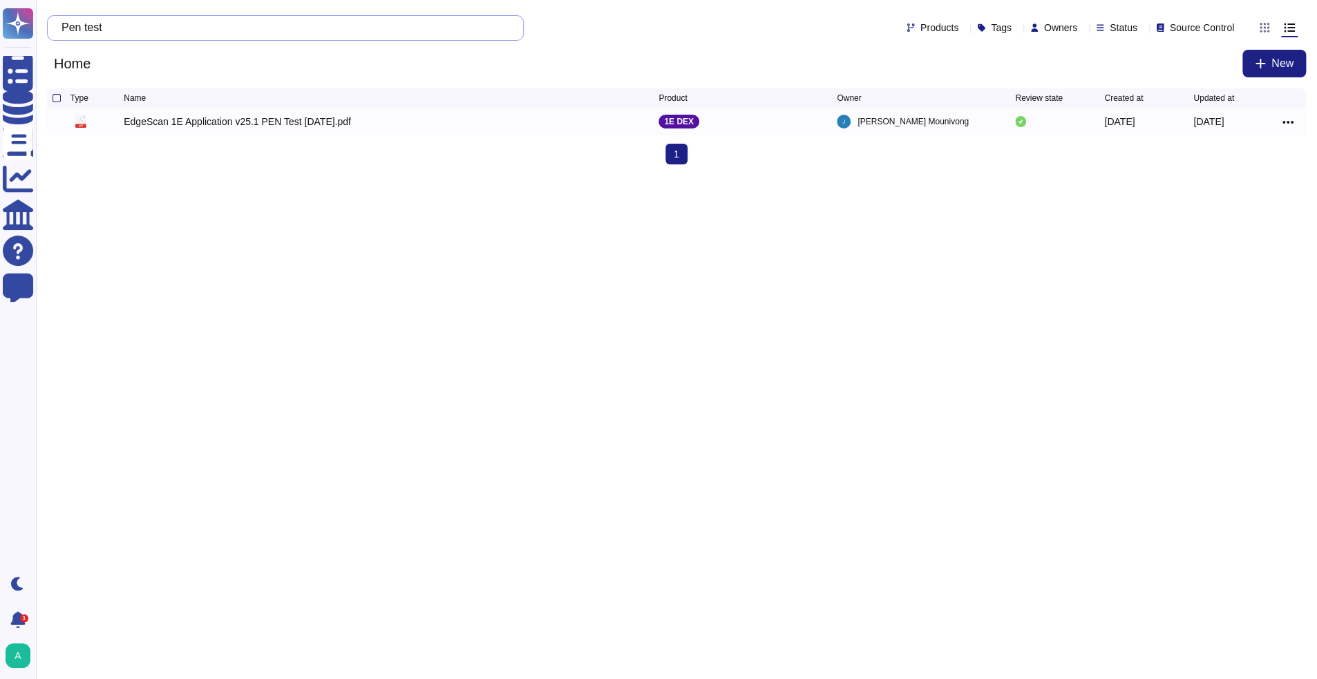
drag, startPoint x: 203, startPoint y: 22, endPoint x: 42, endPoint y: 32, distance: 161.4
click at [42, 32] on div "Pen test Products Tags Owners Status Source Control Home New" at bounding box center [676, 44] width 1281 height 88
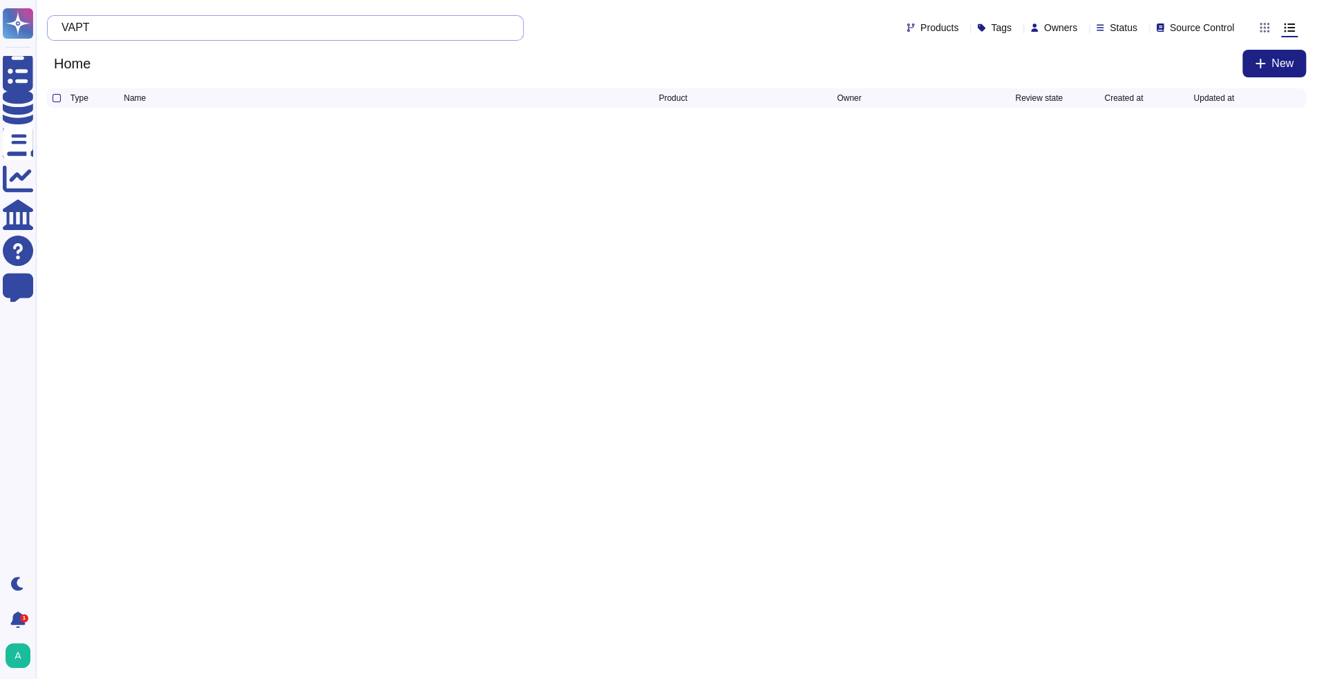
click at [105, 28] on input "VAPT" at bounding box center [282, 28] width 455 height 24
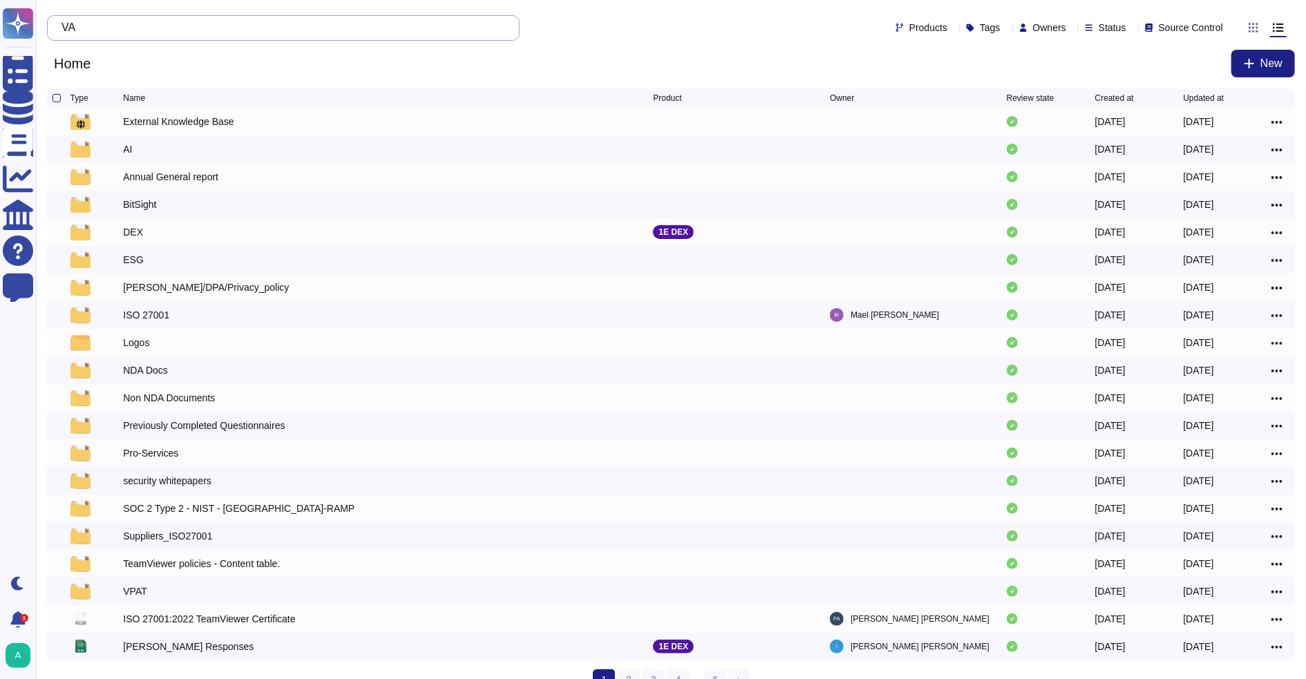
type input "V"
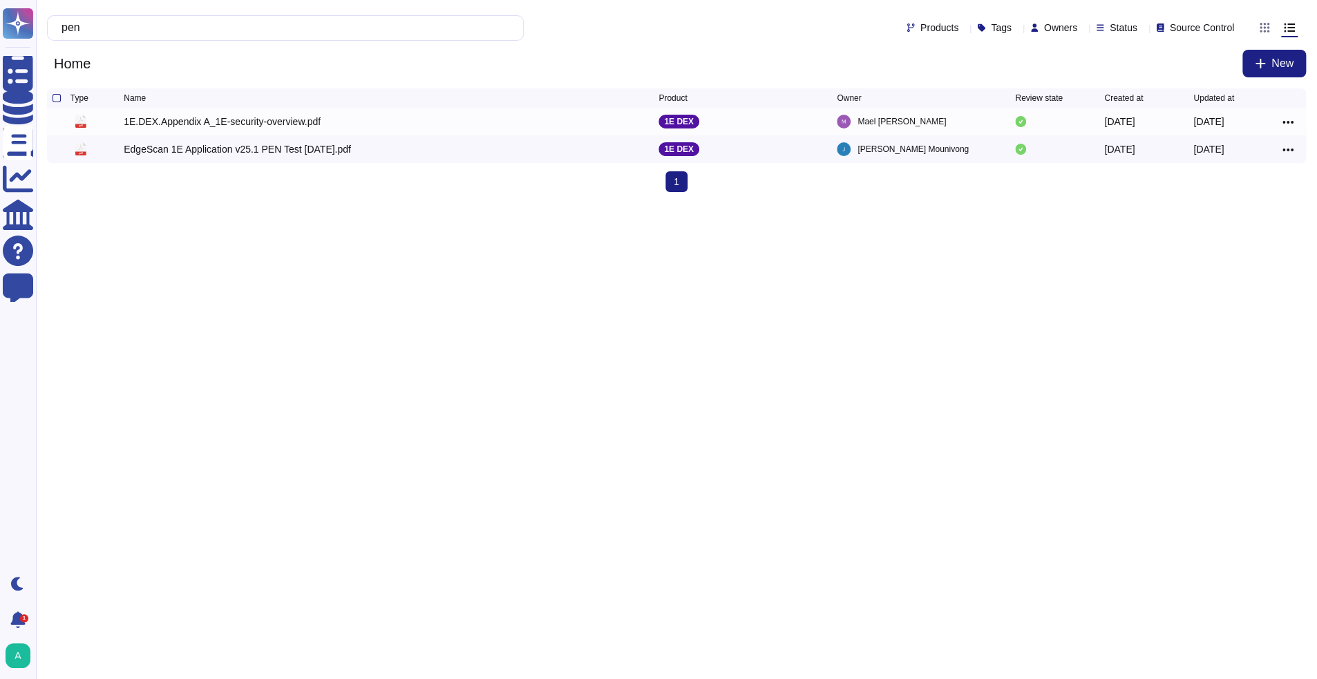
type input "pen"
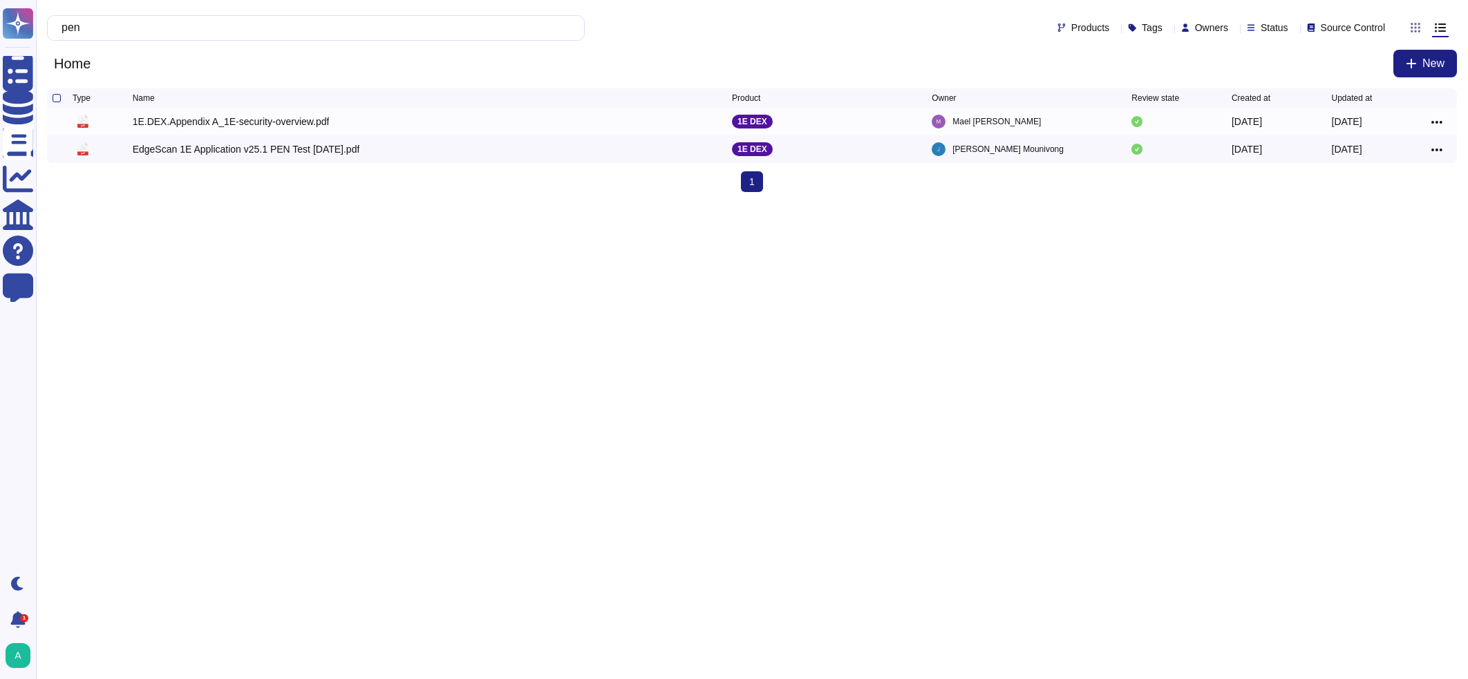
click at [1070, 203] on html "Questionnaires Knowledge Base Documents Analytics CAIQ / SIG Help Center Feedba…" at bounding box center [734, 101] width 1468 height 203
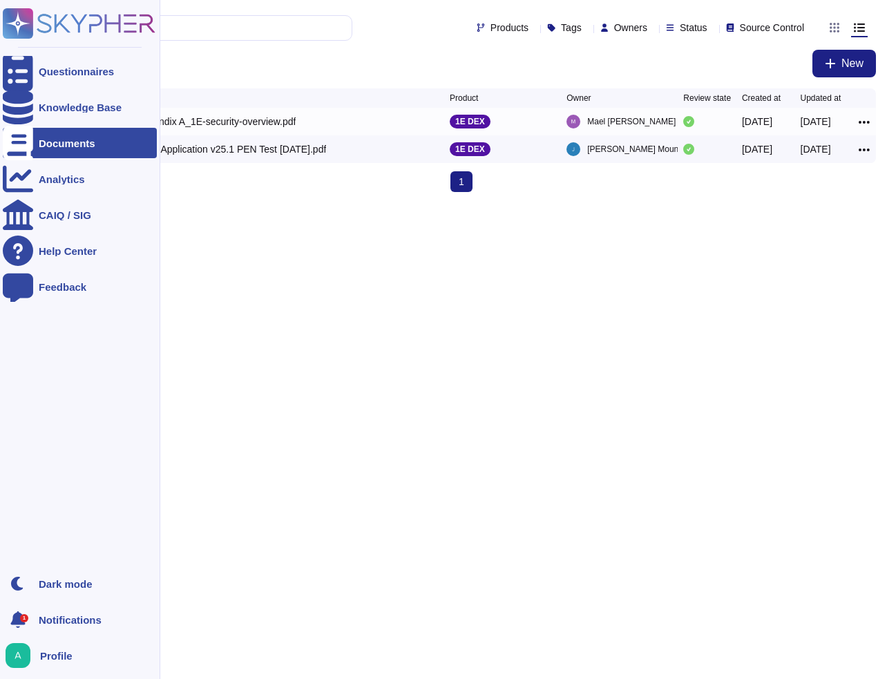
click at [21, 142] on icon at bounding box center [18, 143] width 30 height 35
click at [33, 140] on div "Documents" at bounding box center [80, 143] width 154 height 30
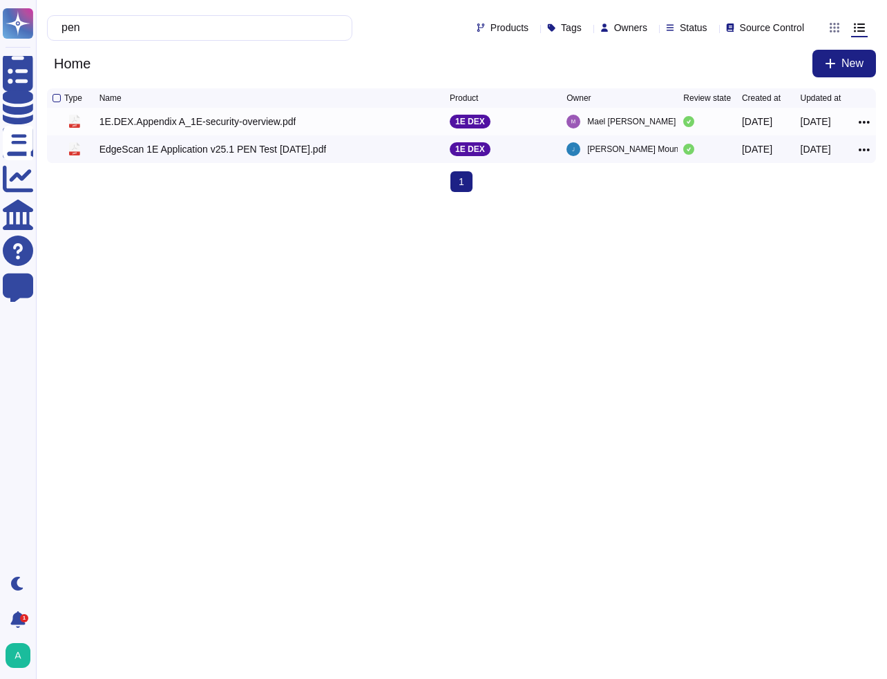
click at [210, 203] on html "Questionnaires Knowledge Base Documents Analytics CAIQ / SIG Help Center Feedba…" at bounding box center [443, 101] width 887 height 203
drag, startPoint x: 117, startPoint y: 34, endPoint x: 46, endPoint y: 38, distance: 71.3
click at [48, 38] on div "pen" at bounding box center [199, 28] width 305 height 26
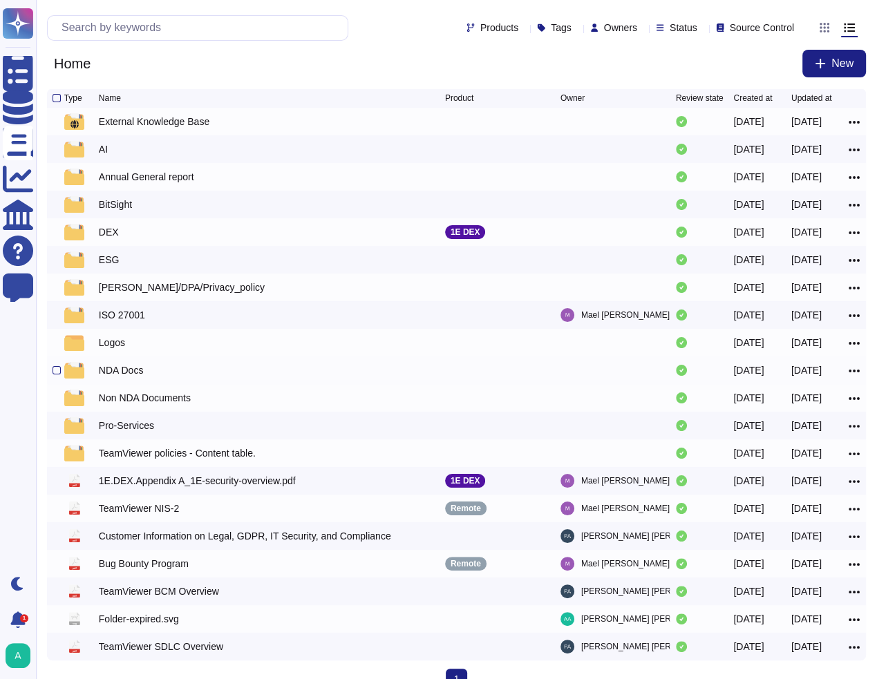
click at [124, 377] on div "NDA Docs" at bounding box center [121, 371] width 45 height 14
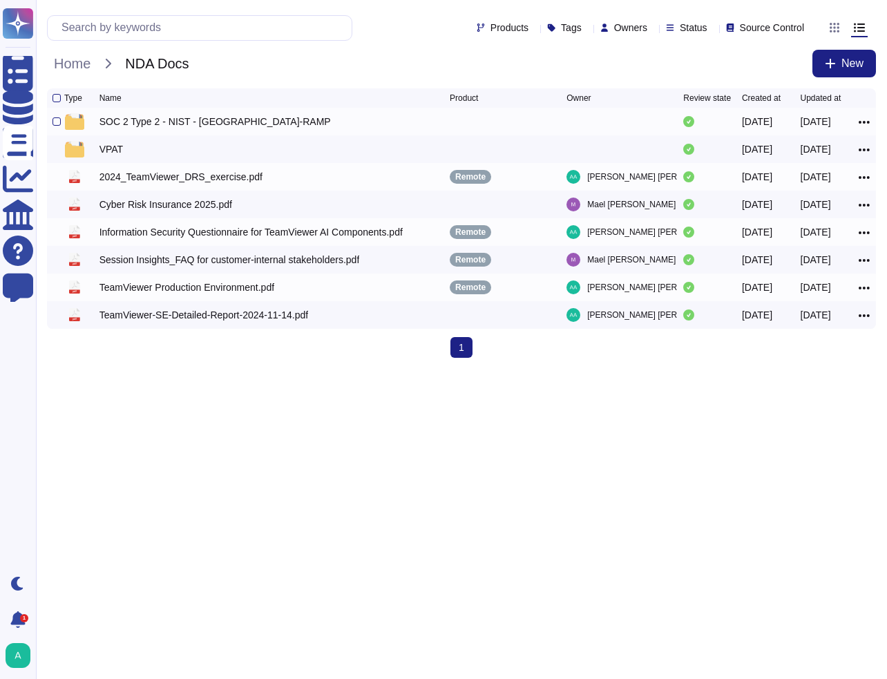
click at [129, 129] on div "SOC 2 Type 2 - NIST - [GEOGRAPHIC_DATA]-RAMP" at bounding box center [216, 122] width 232 height 14
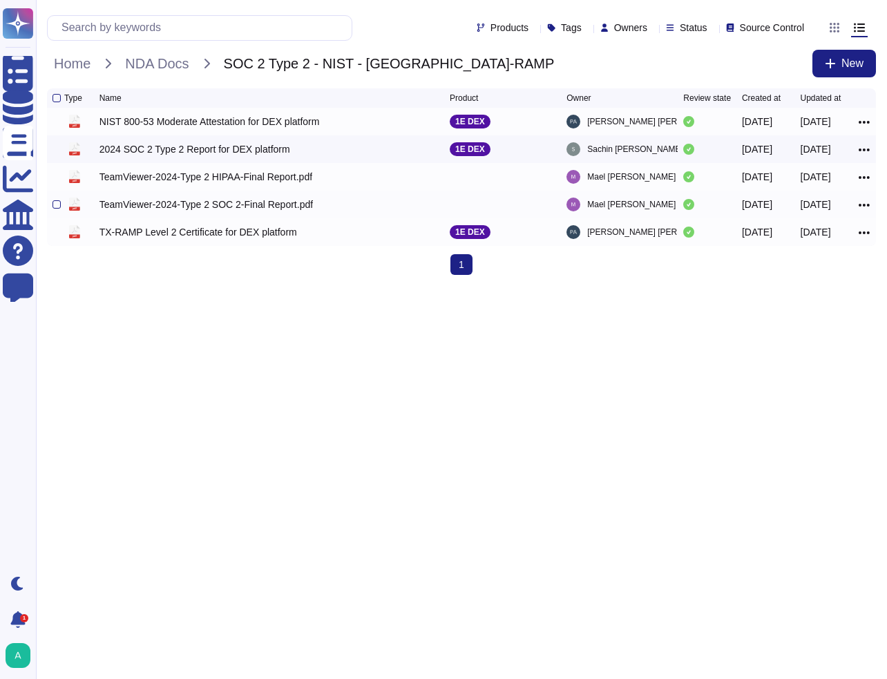
click at [173, 211] on div "TeamViewer-2024-Type 2 SOC 2-Final Report.pdf" at bounding box center [207, 205] width 214 height 14
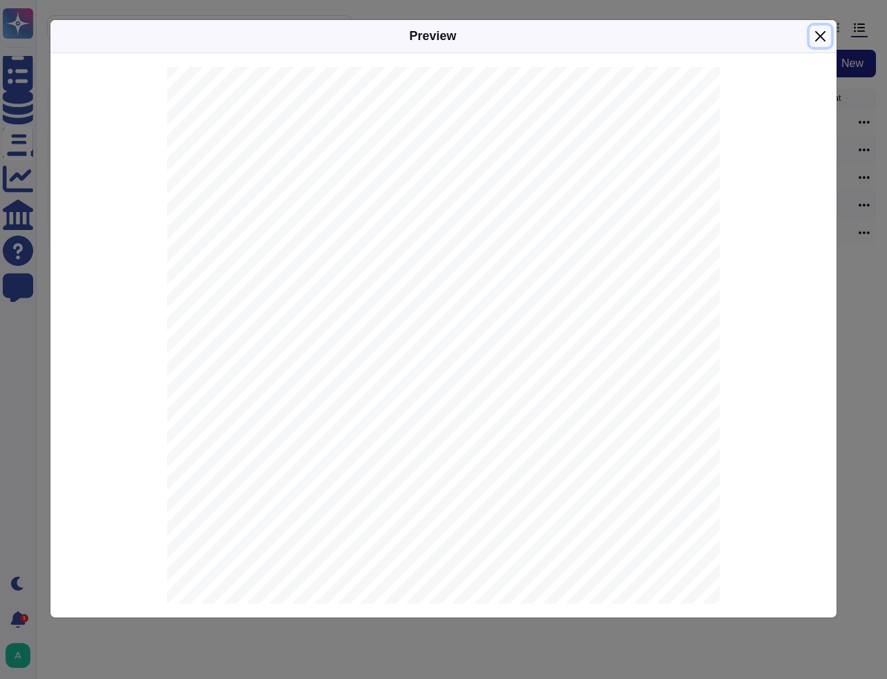
click at [822, 35] on button "Close" at bounding box center [820, 36] width 21 height 21
